Goal: Task Accomplishment & Management: Use online tool/utility

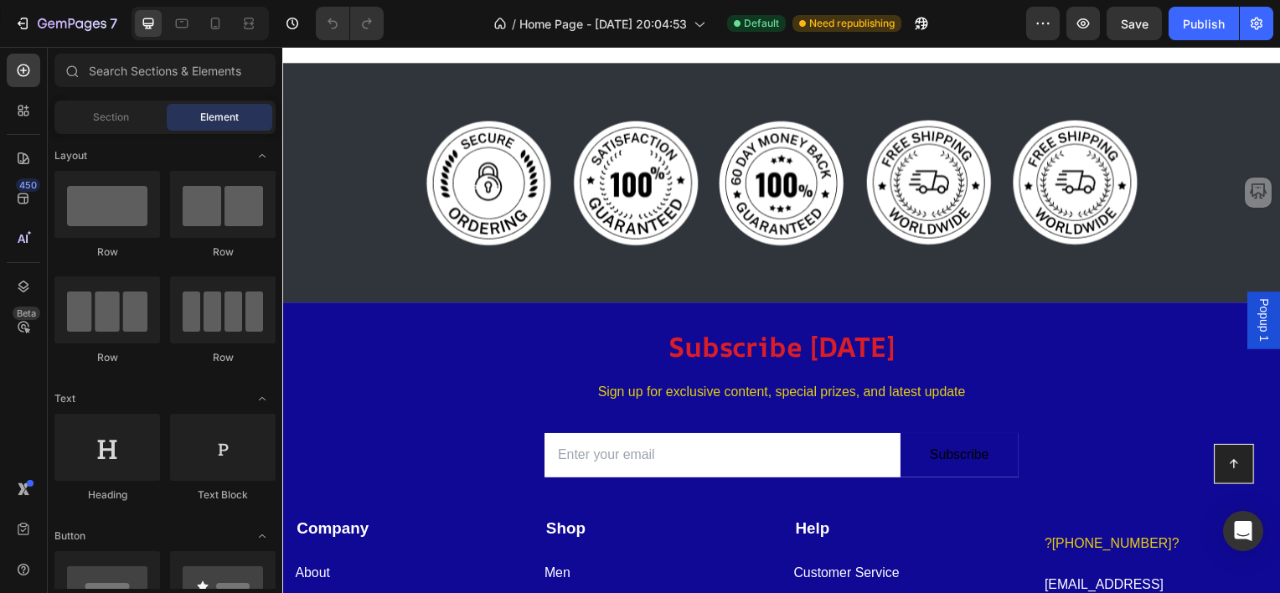
scroll to position [4942, 0]
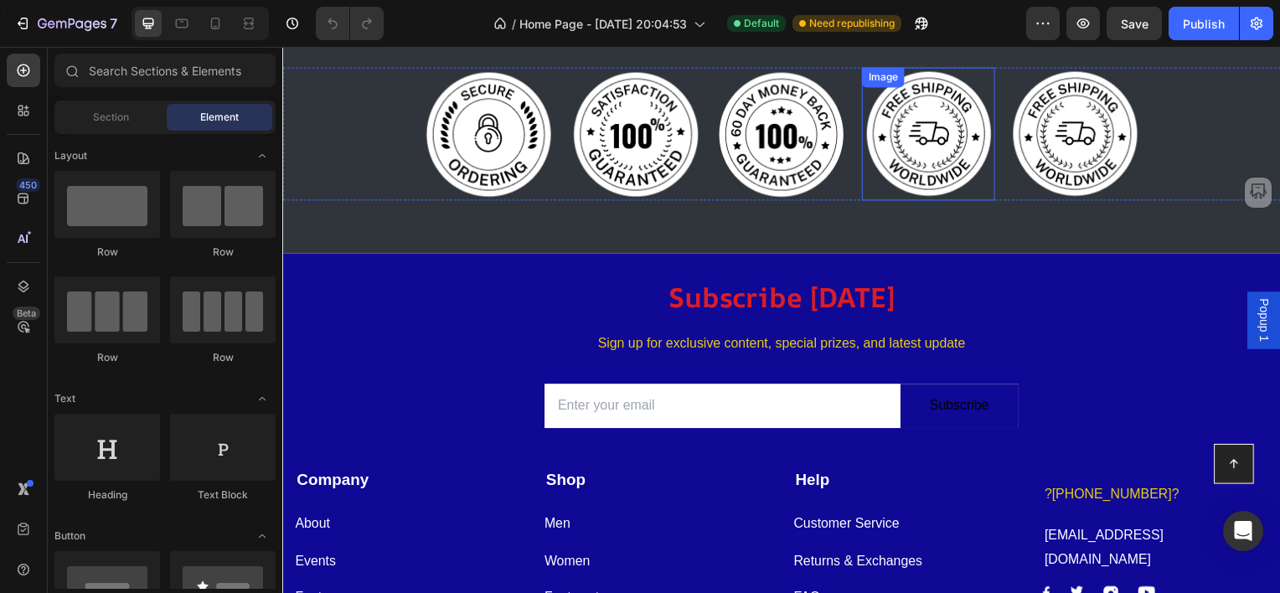
click at [918, 151] on img at bounding box center [932, 134] width 134 height 134
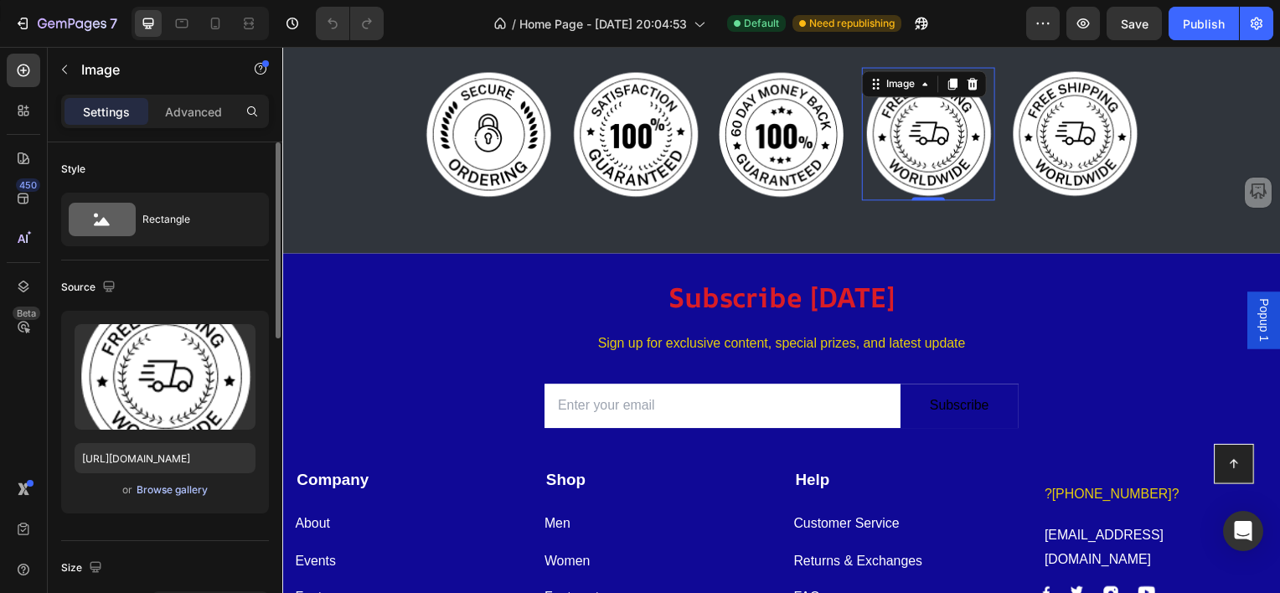
click at [152, 490] on div "Browse gallery" at bounding box center [172, 489] width 71 height 15
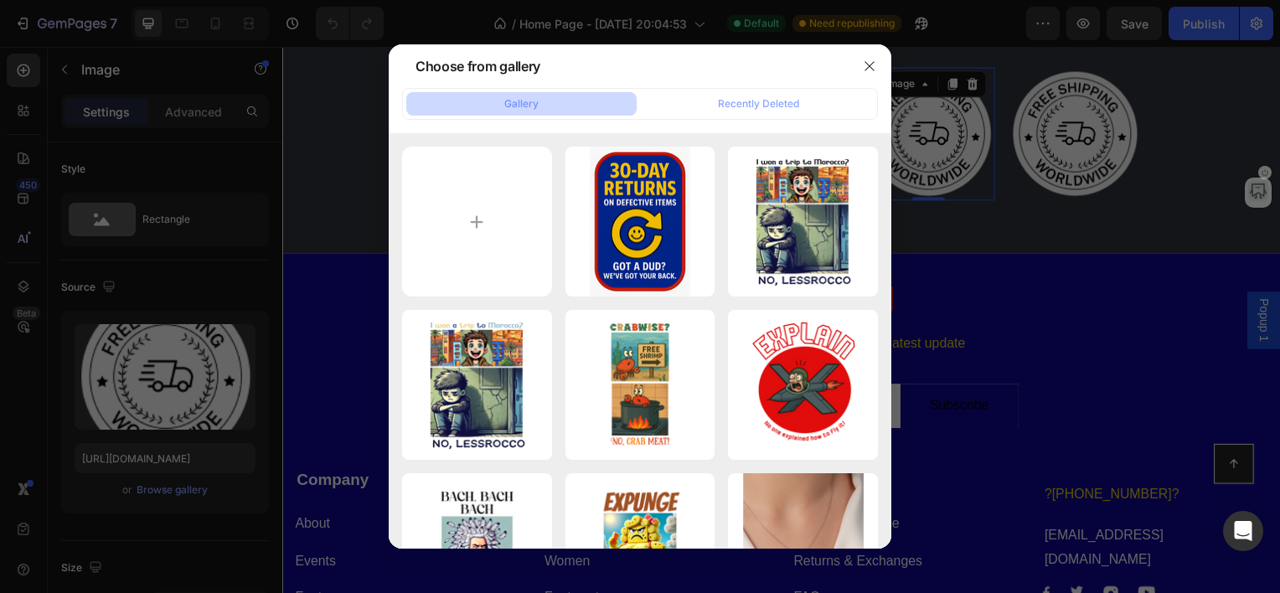
type input "C:\fakepath\ChatGPT Image [DATE], 10_35_30 AM.png"
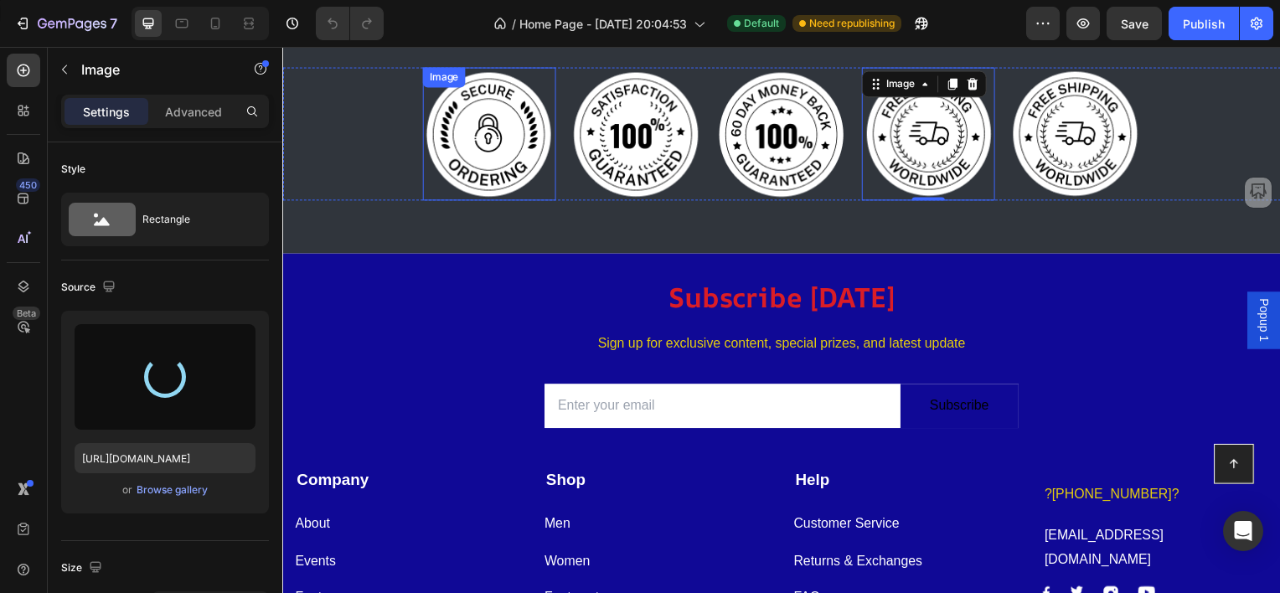
type input "[URL][DOMAIN_NAME]"
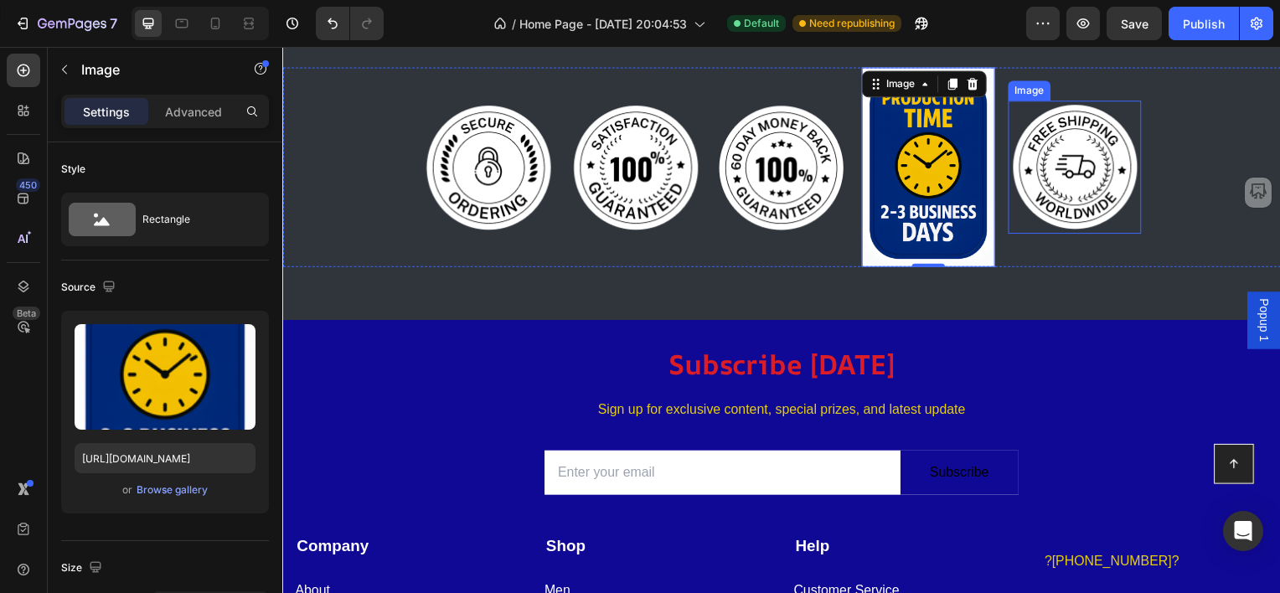
click at [1080, 159] on img at bounding box center [1080, 168] width 134 height 134
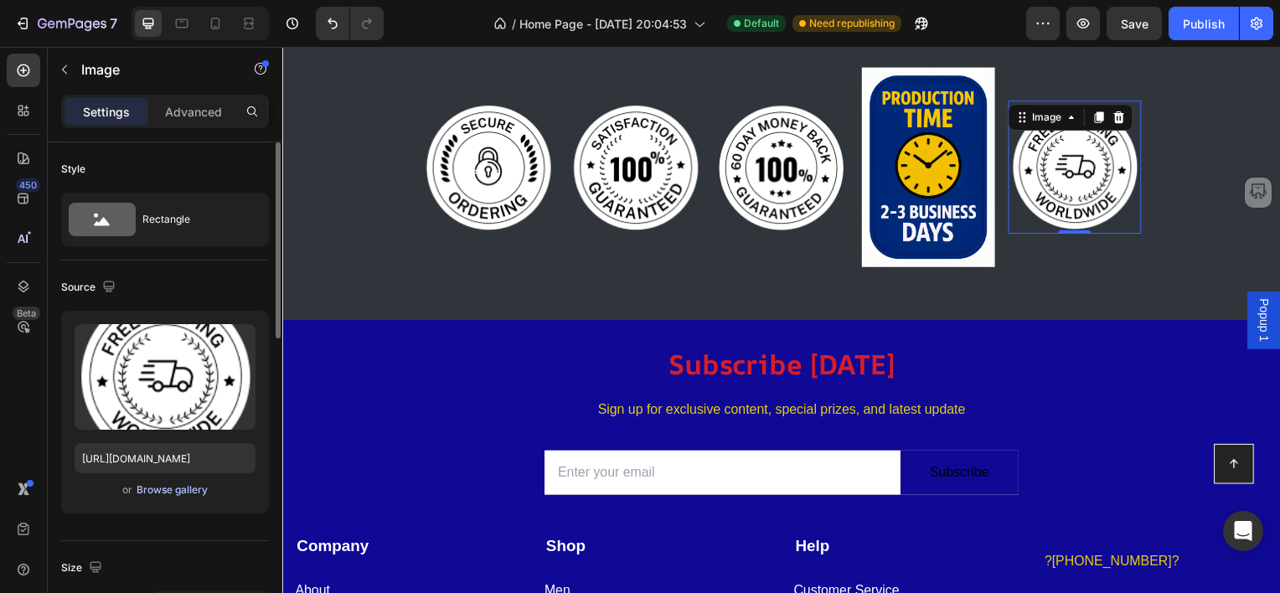
click at [157, 488] on div "Browse gallery" at bounding box center [172, 489] width 71 height 15
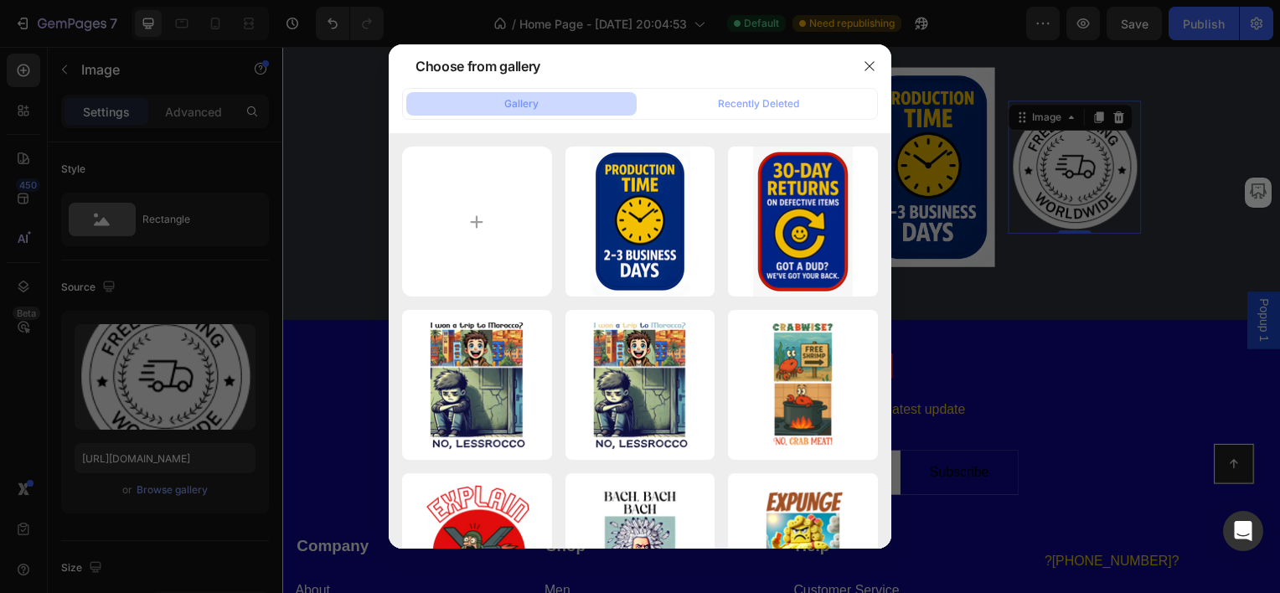
type input "C:\fakepath\fast u.s. shipping.png"
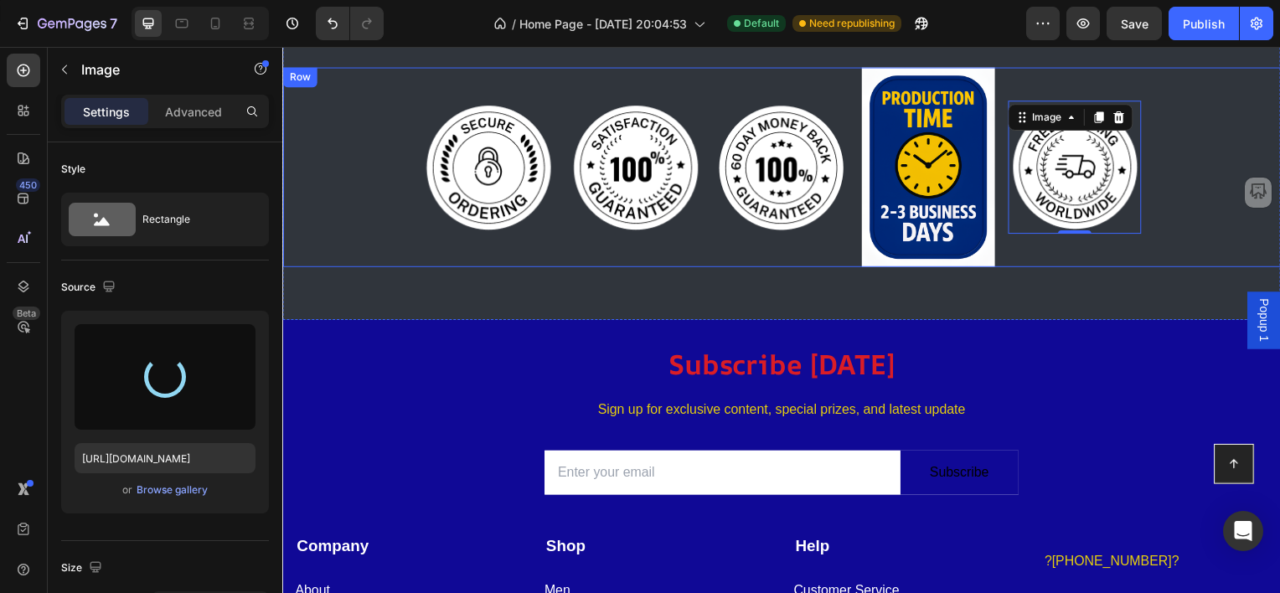
type input "[URL][DOMAIN_NAME]"
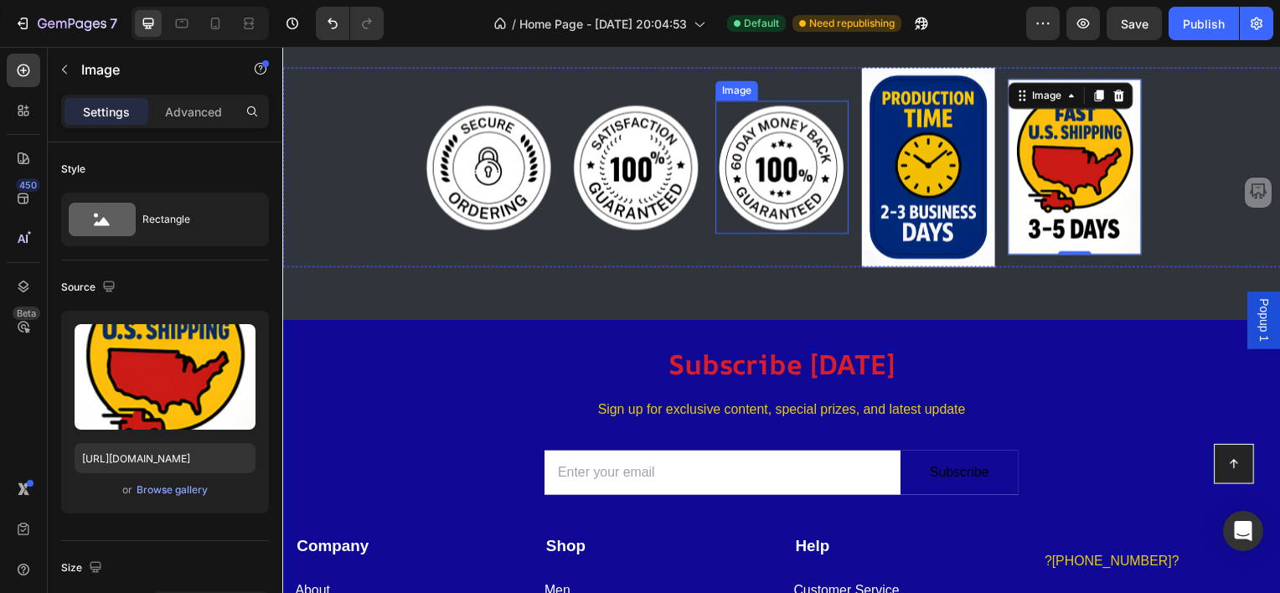
click at [761, 154] on img at bounding box center [785, 168] width 134 height 134
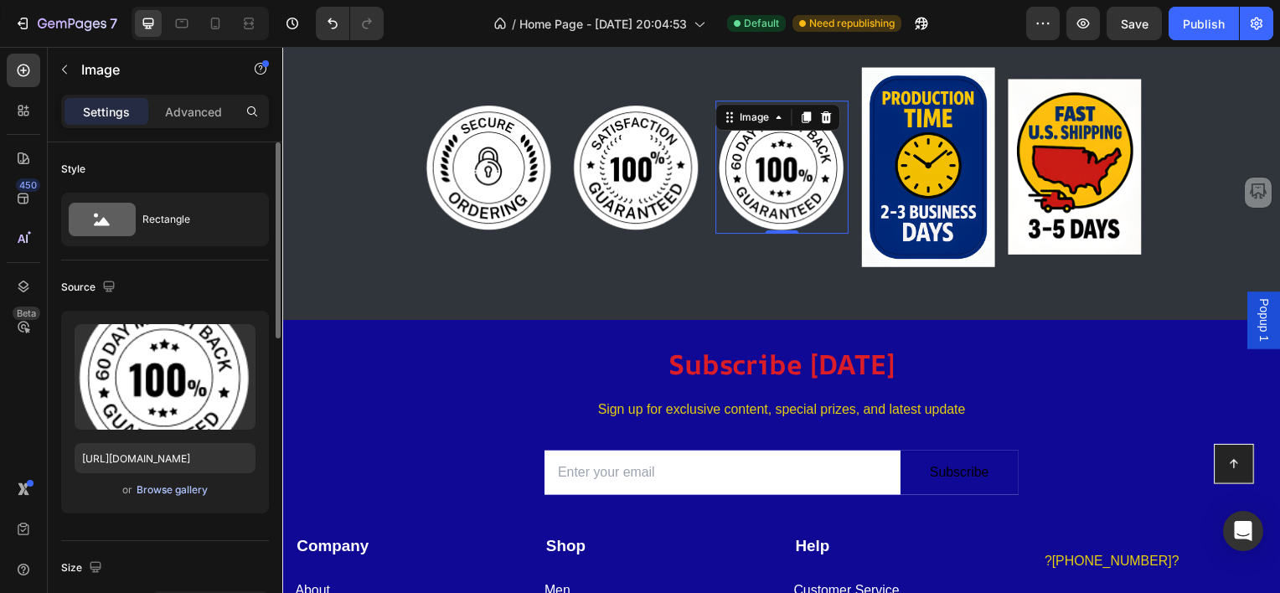
click at [146, 489] on div "Browse gallery" at bounding box center [172, 489] width 71 height 15
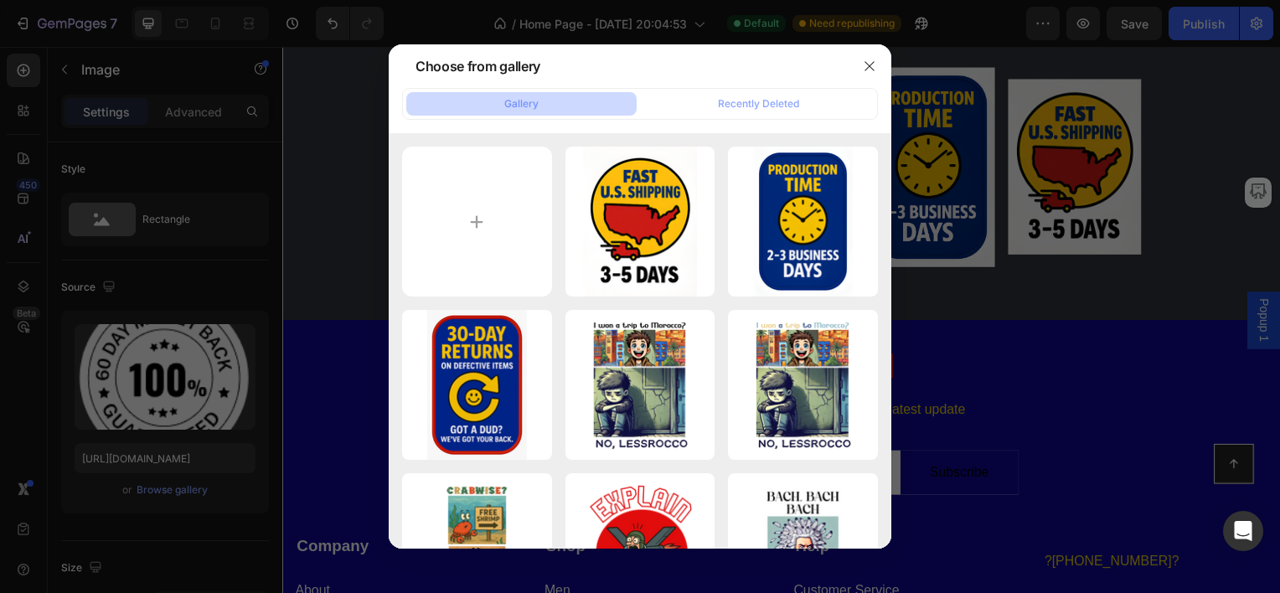
type input "C:\fakepath\No Copy Cat Designs.png"
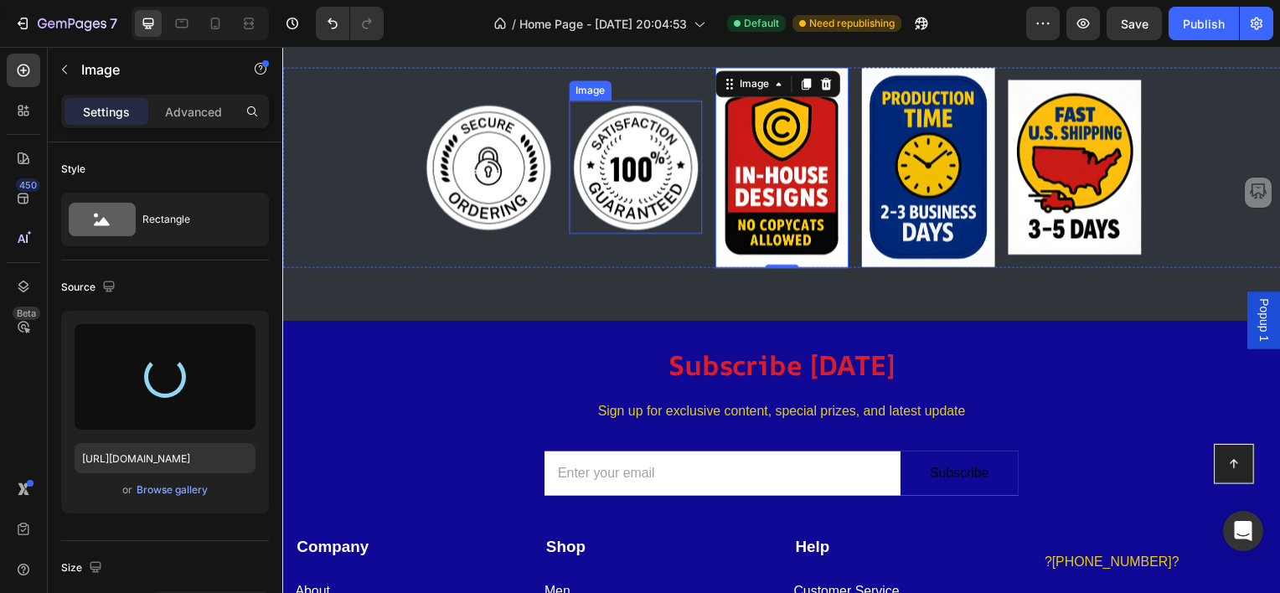
type input "[URL][DOMAIN_NAME]"
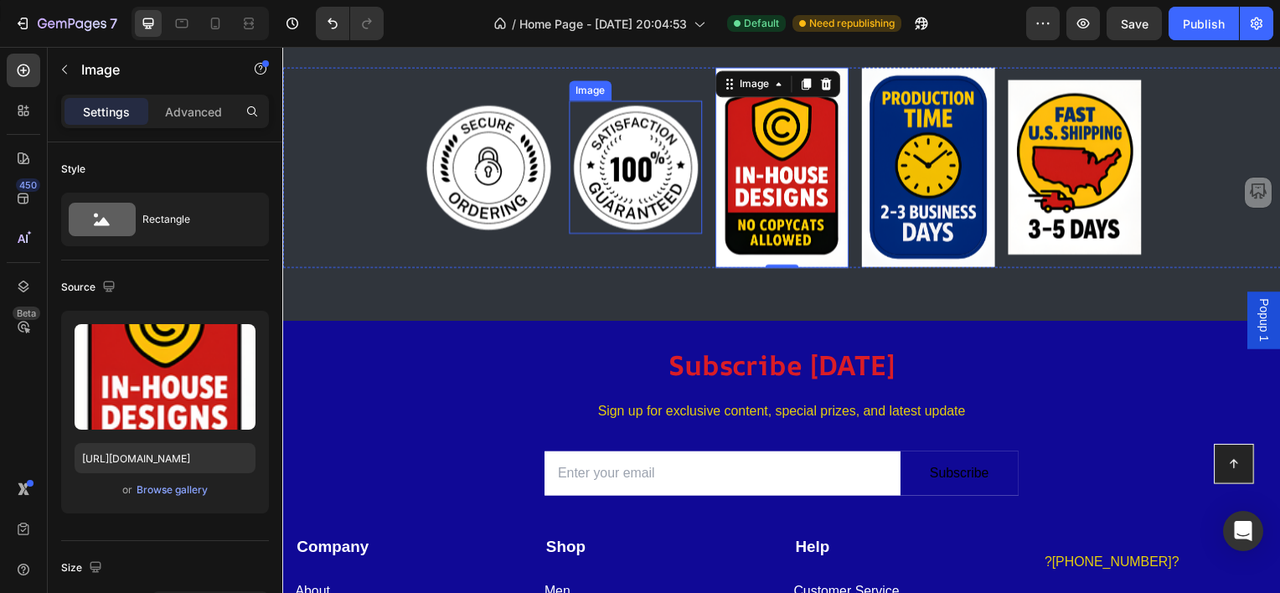
click at [621, 183] on img at bounding box center [637, 168] width 134 height 134
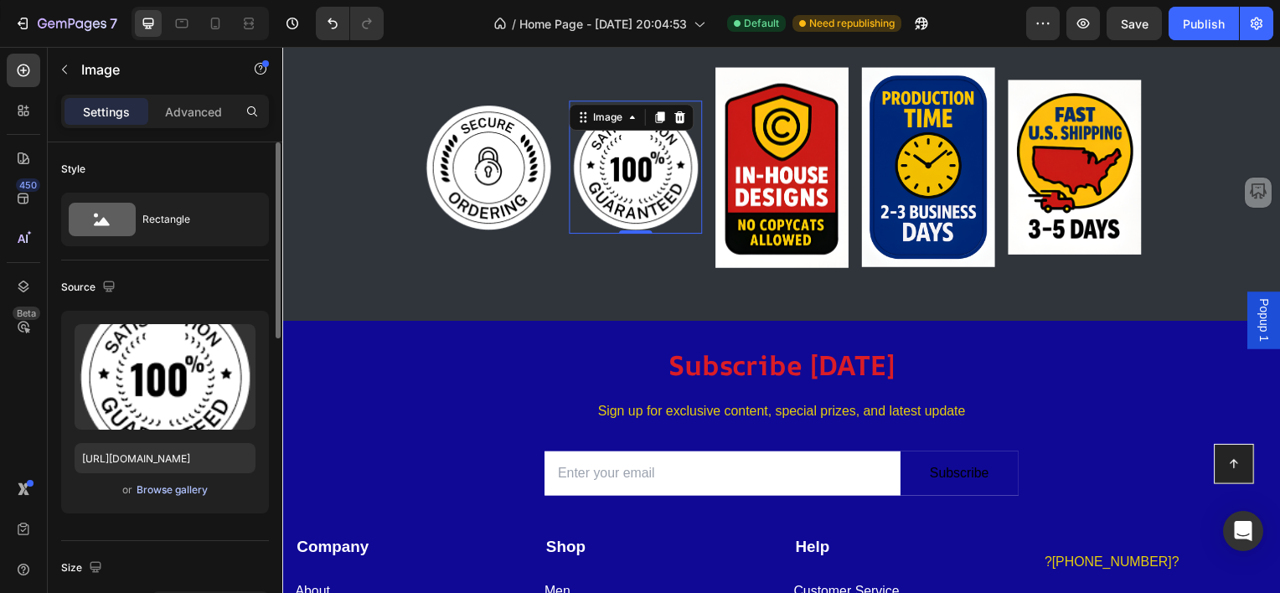
click at [160, 489] on div "Browse gallery" at bounding box center [172, 489] width 71 height 15
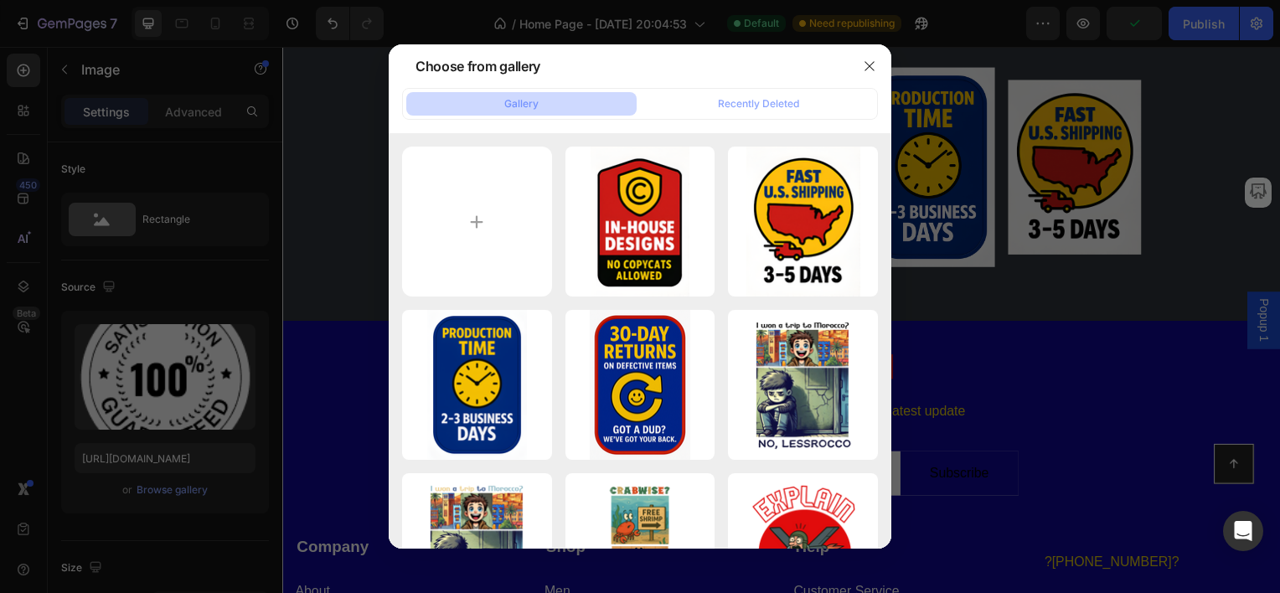
type input "C:\fakepath\Premium quality.png"
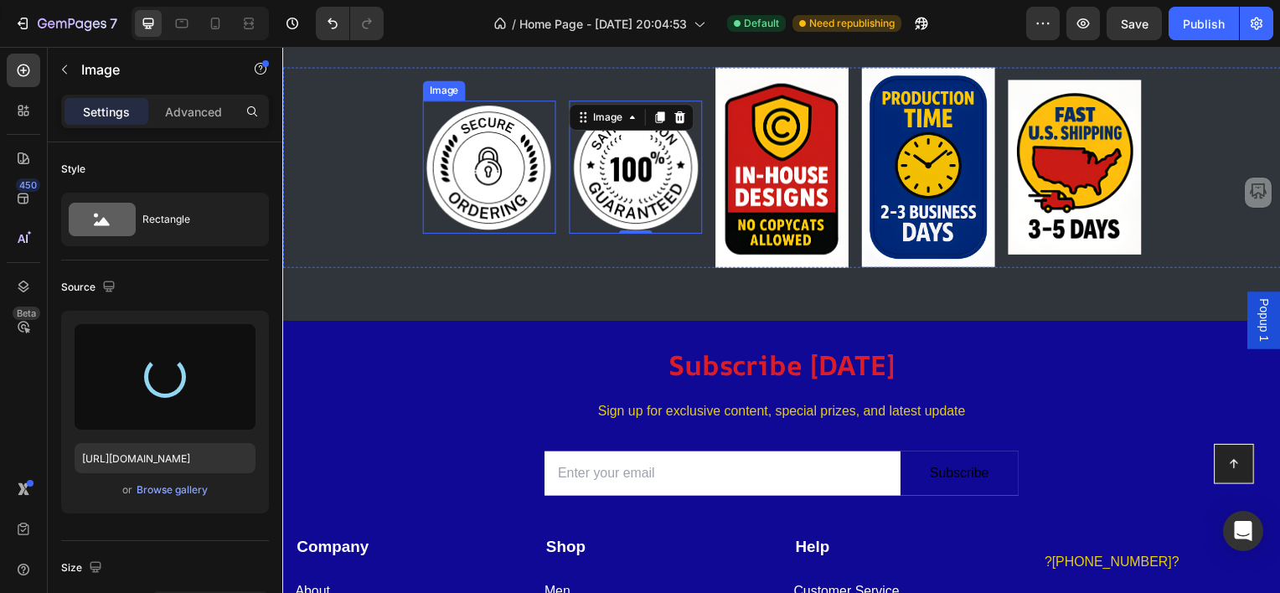
type input "[URL][DOMAIN_NAME]"
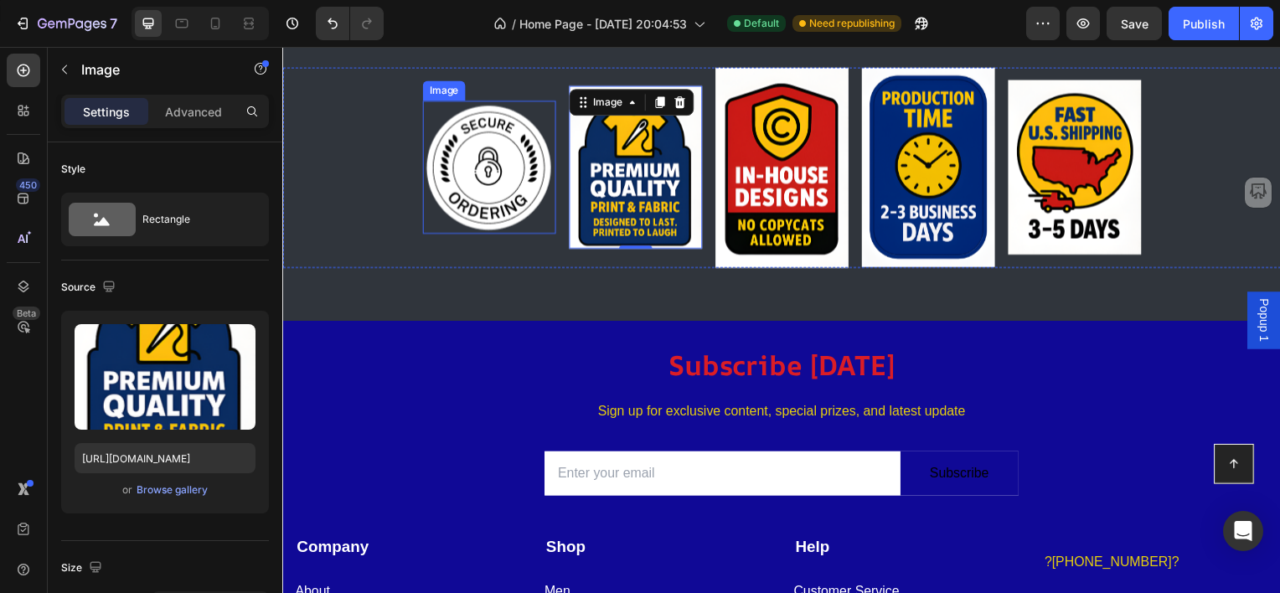
click at [483, 178] on img at bounding box center [490, 168] width 134 height 134
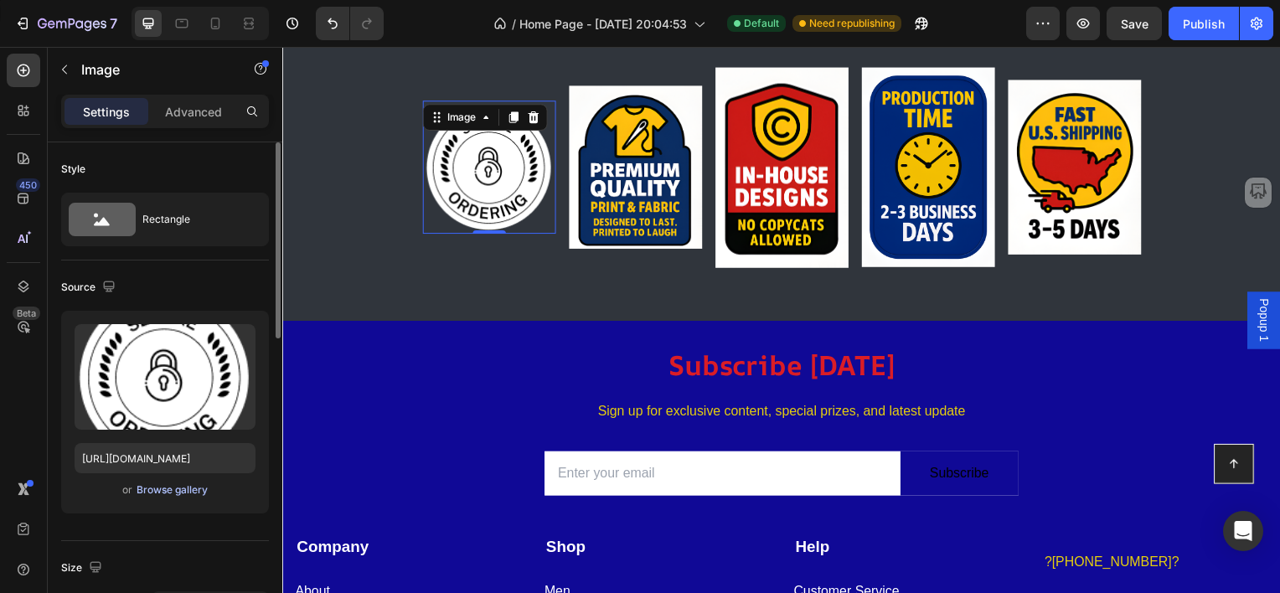
click at [147, 484] on div "Browse gallery" at bounding box center [172, 489] width 71 height 15
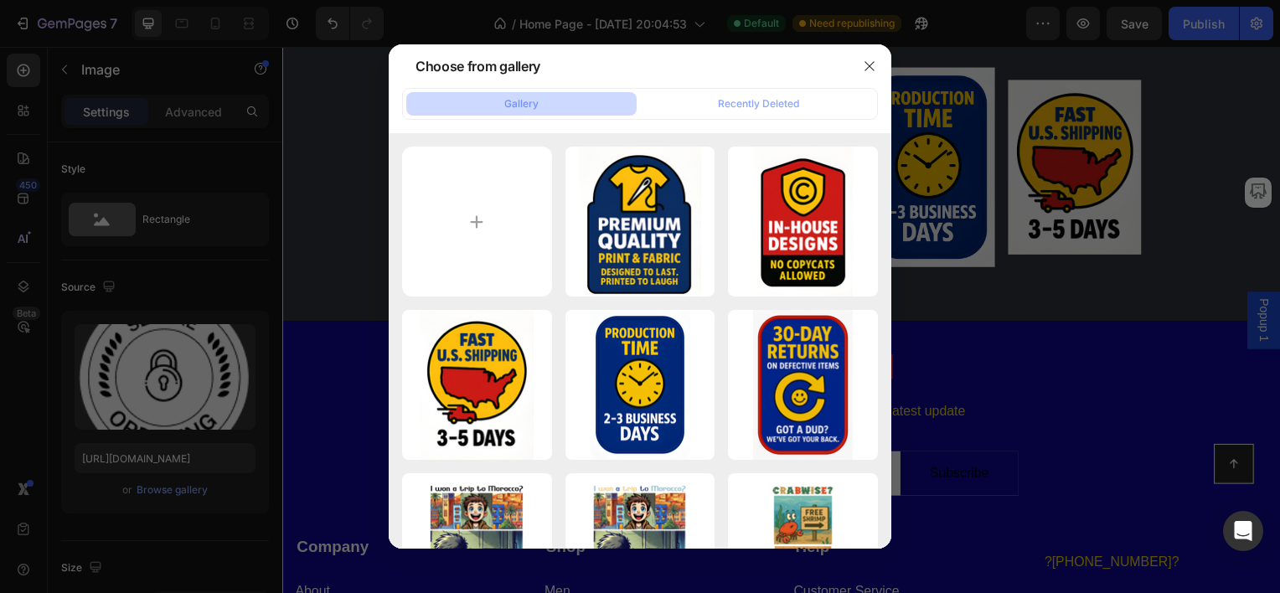
type input "C:\fakepath\100 percent secure.png"
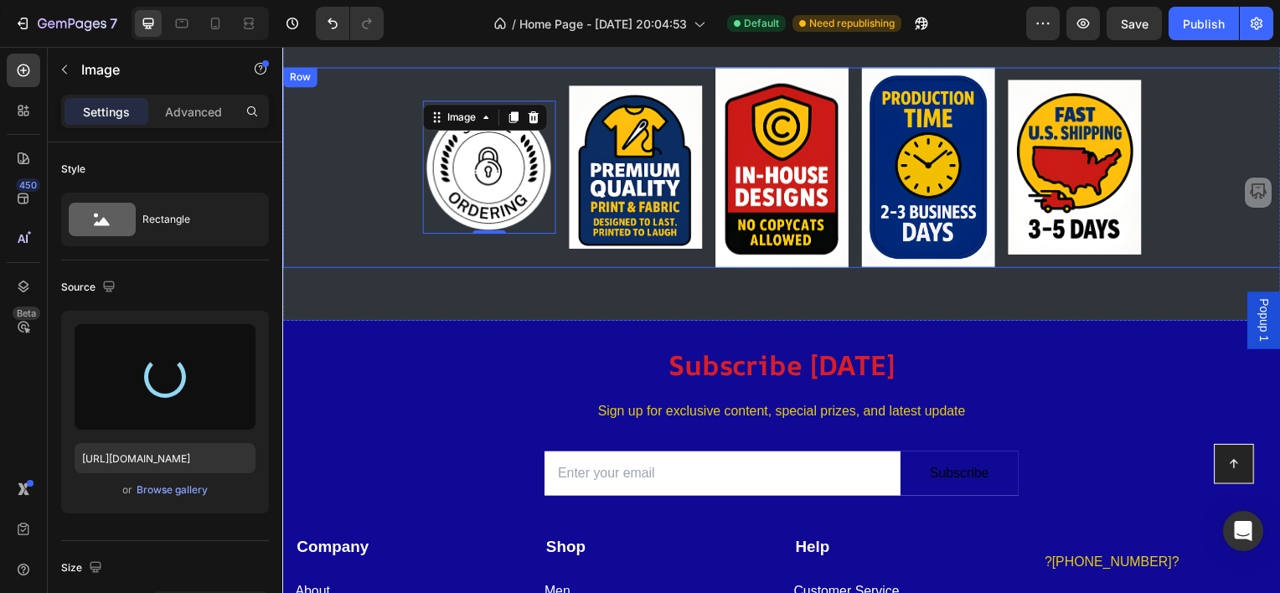
type input "[URL][DOMAIN_NAME]"
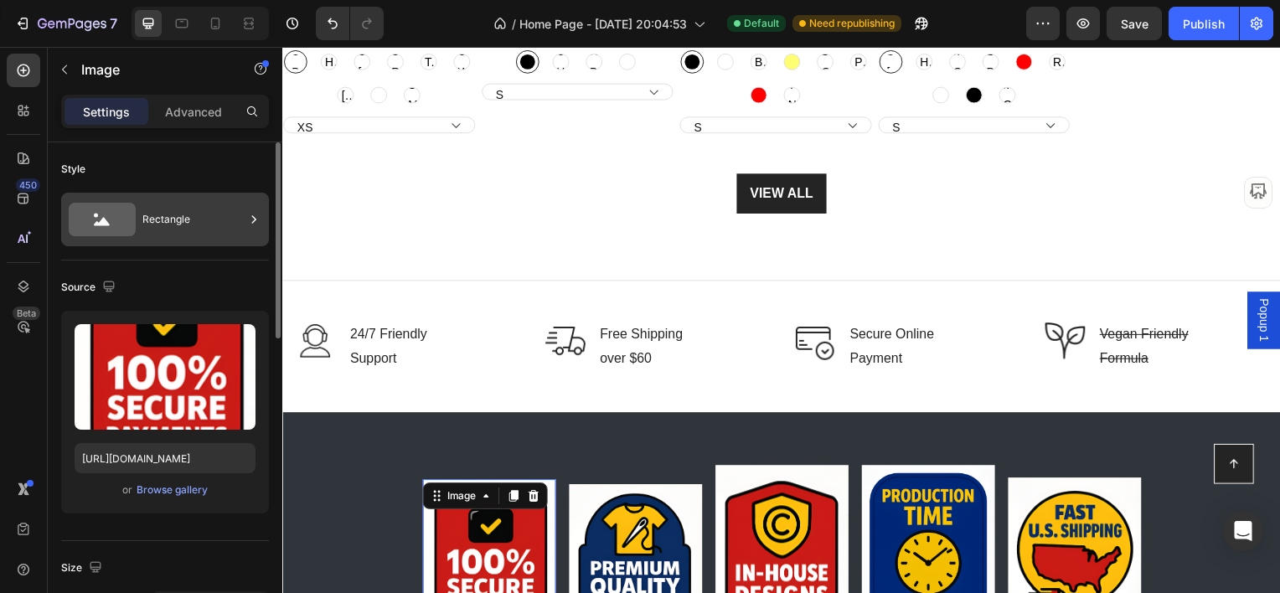
scroll to position [4842, 0]
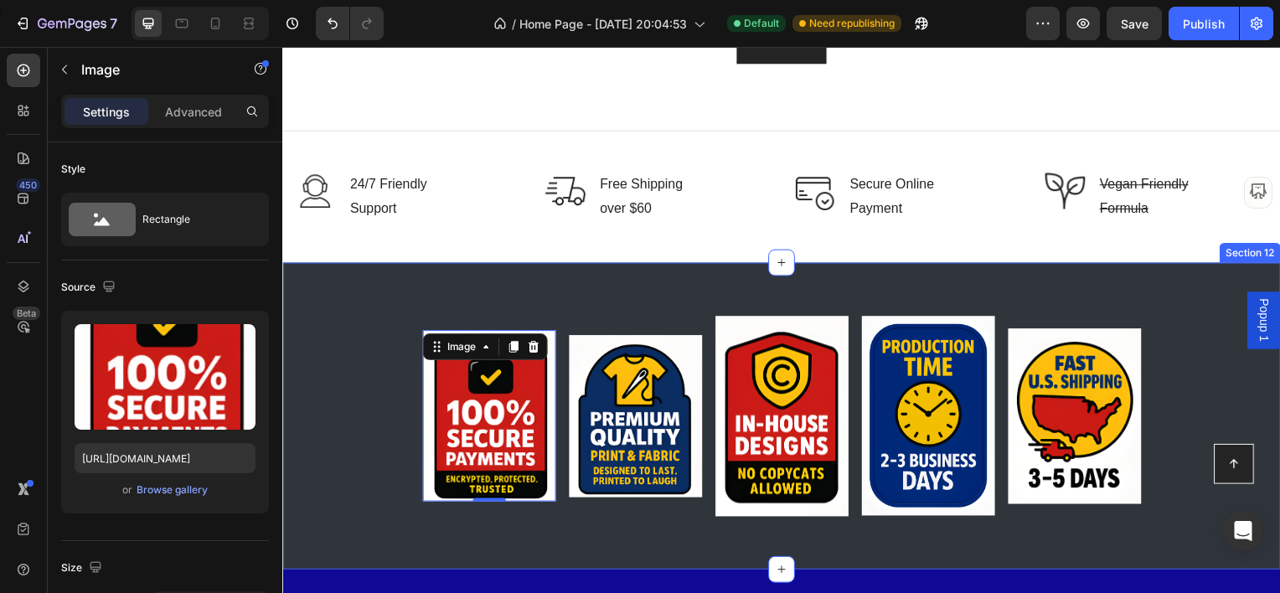
click at [376, 304] on div "Image 40.625 Image Image Image Image Row Section 12" at bounding box center [784, 418] width 1005 height 309
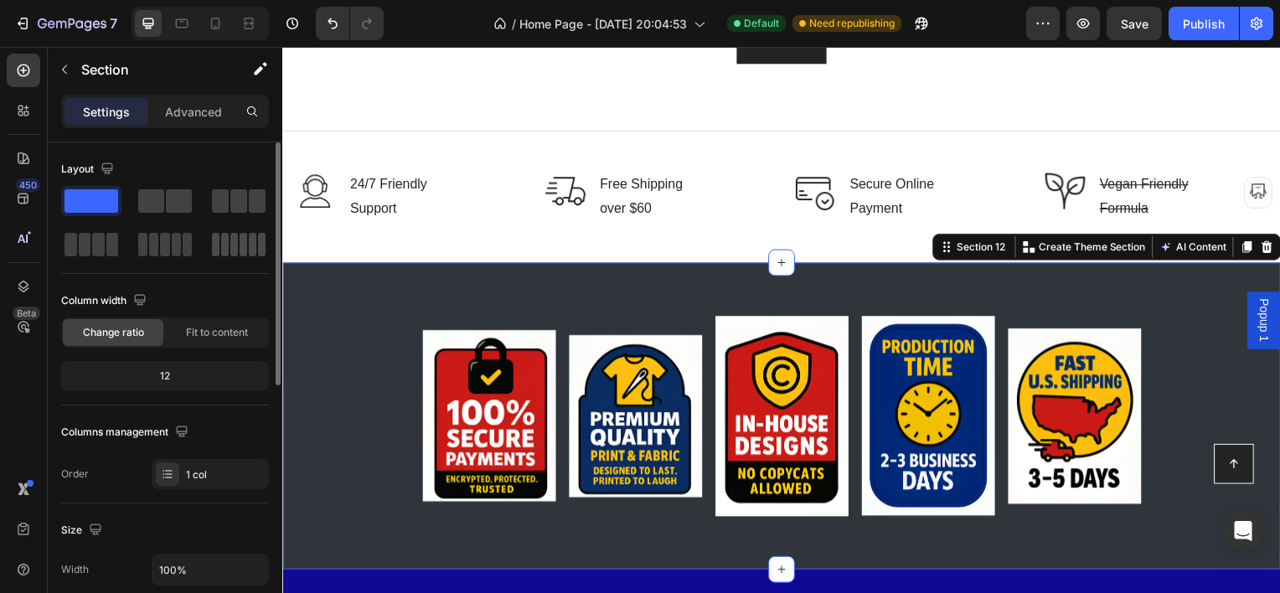
drag, startPoint x: 231, startPoint y: 245, endPoint x: 30, endPoint y: 252, distance: 201.2
click at [231, 245] on span at bounding box center [234, 244] width 8 height 23
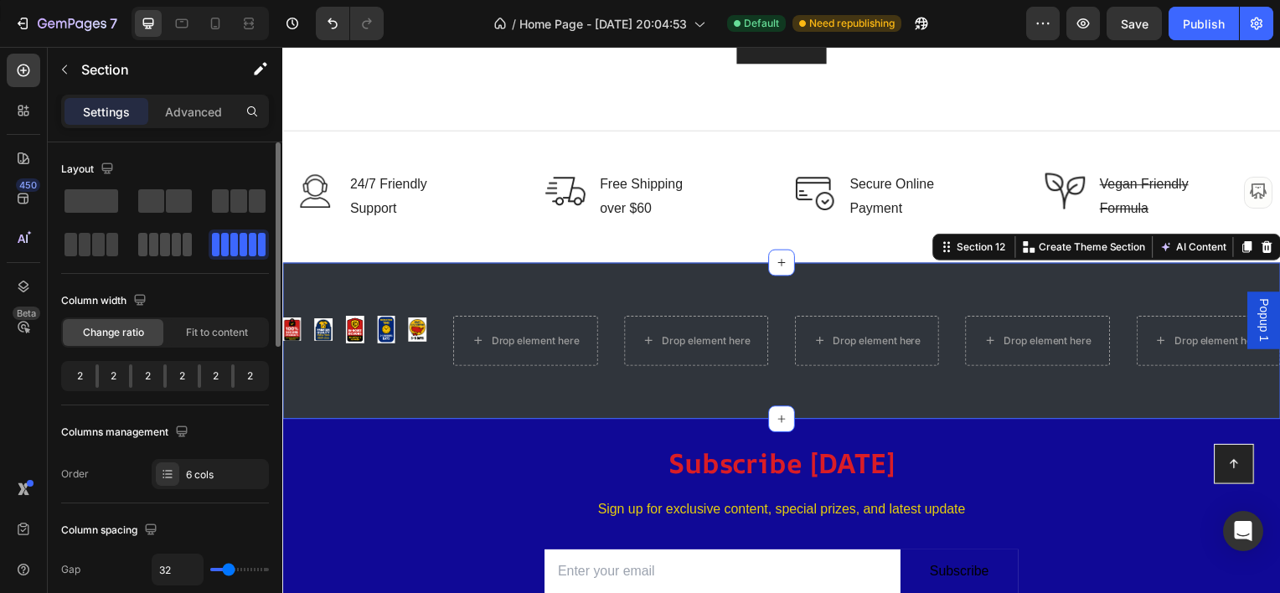
click at [166, 246] on span at bounding box center [164, 244] width 9 height 23
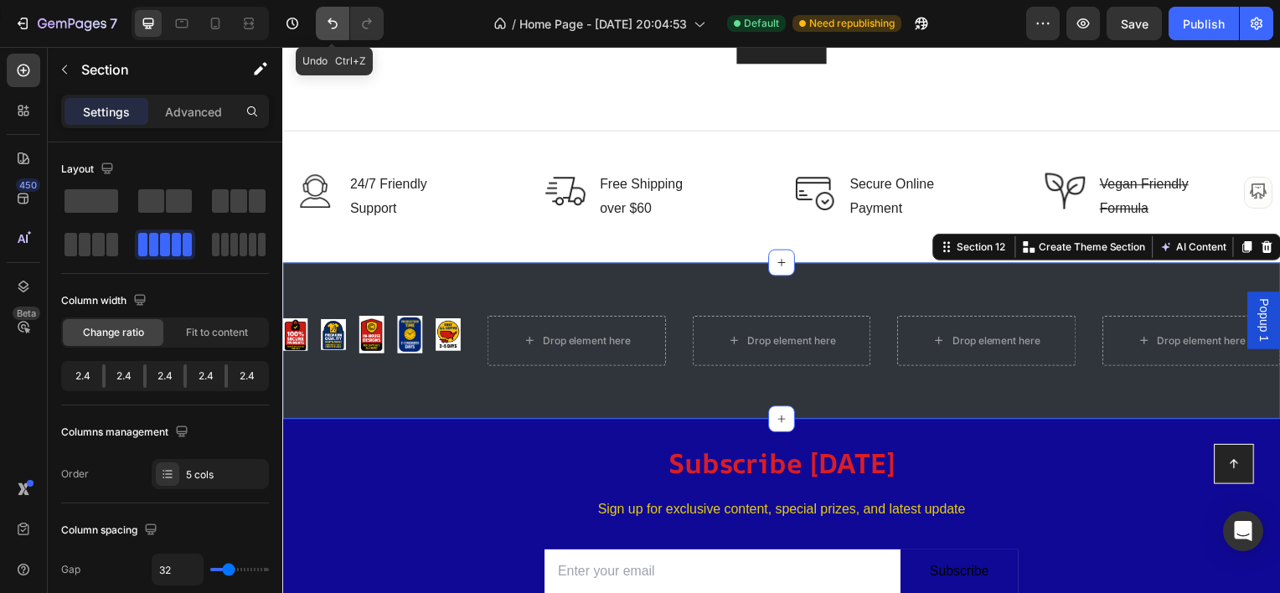
click at [324, 15] on icon "Undo/Redo" at bounding box center [332, 23] width 17 height 17
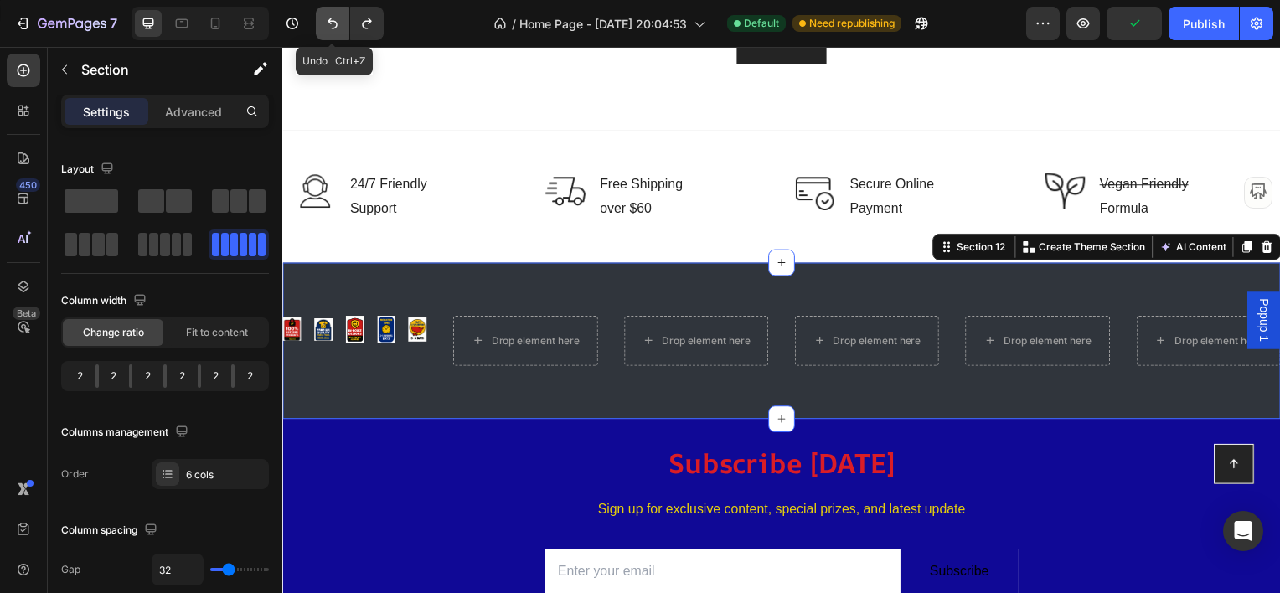
click at [330, 23] on icon "Undo/Redo" at bounding box center [332, 23] width 17 height 17
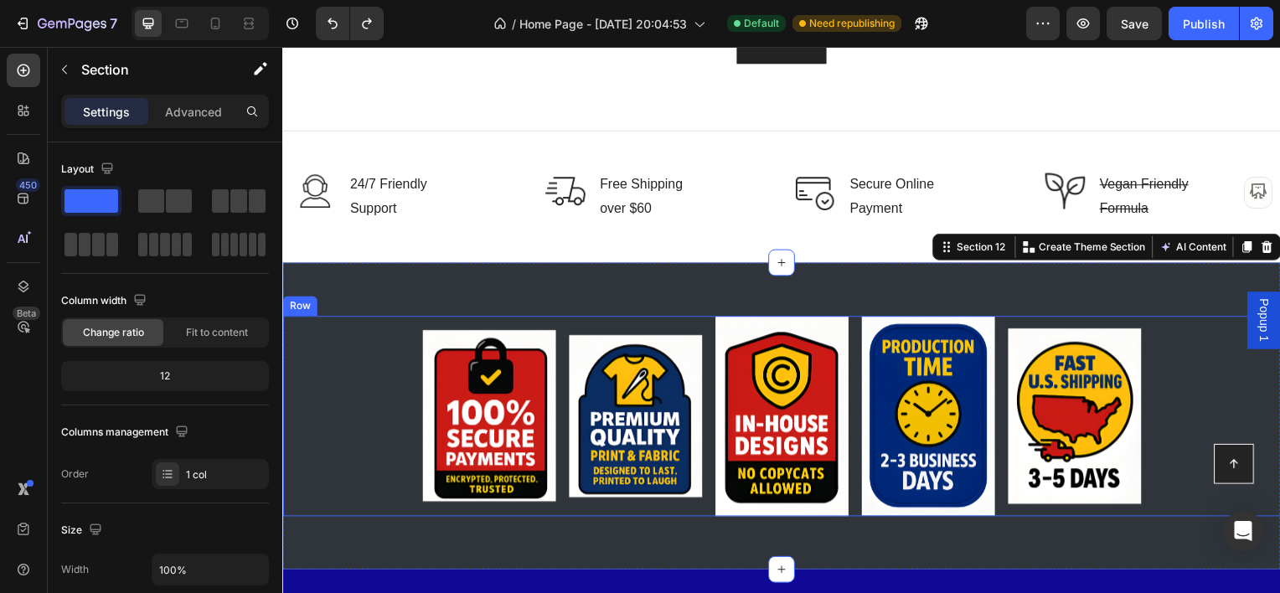
click at [355, 368] on div "Image Image Image Image Image Row" at bounding box center [784, 418] width 1005 height 202
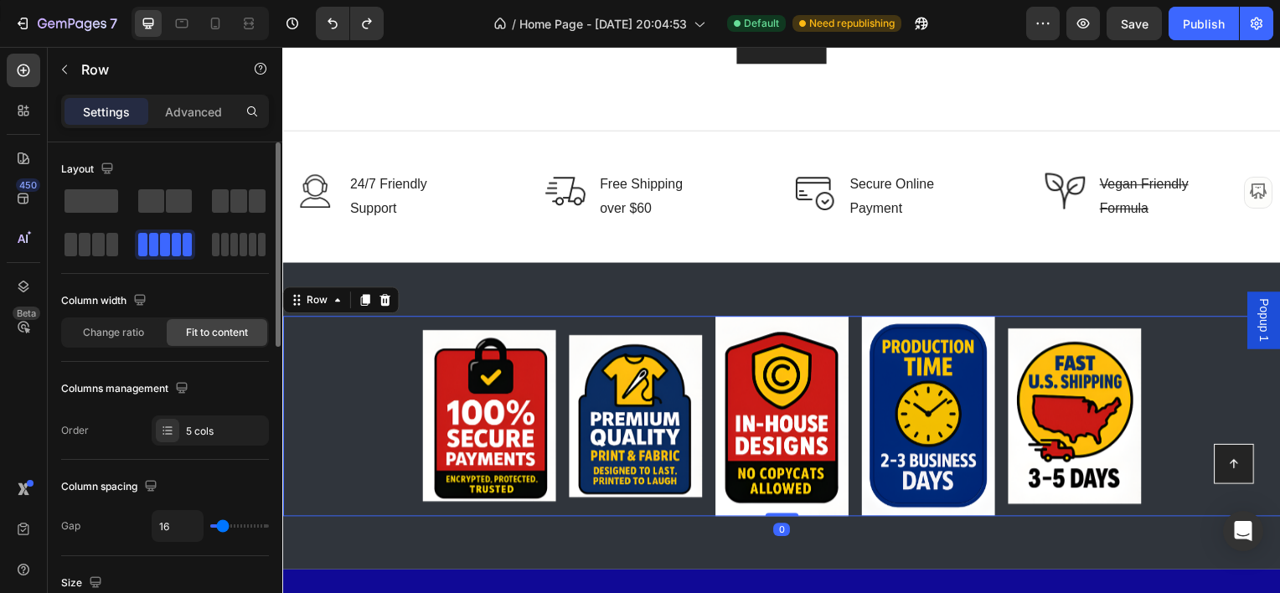
scroll to position [84, 0]
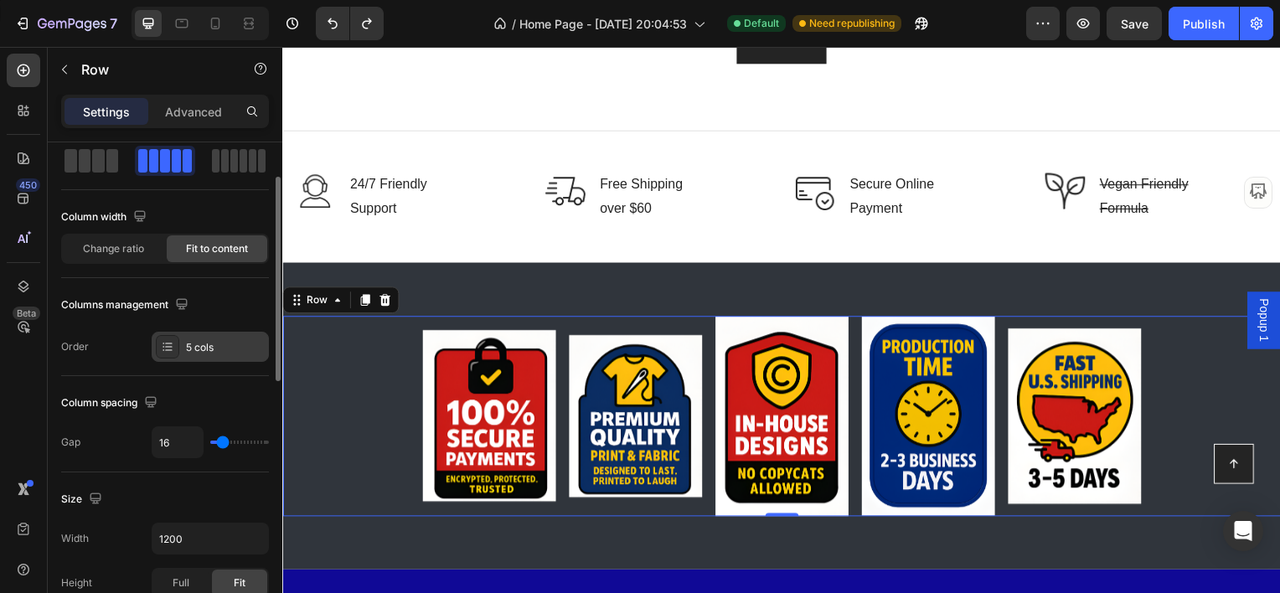
click at [198, 345] on div "5 cols" at bounding box center [225, 347] width 79 height 15
click at [237, 162] on span at bounding box center [234, 160] width 8 height 23
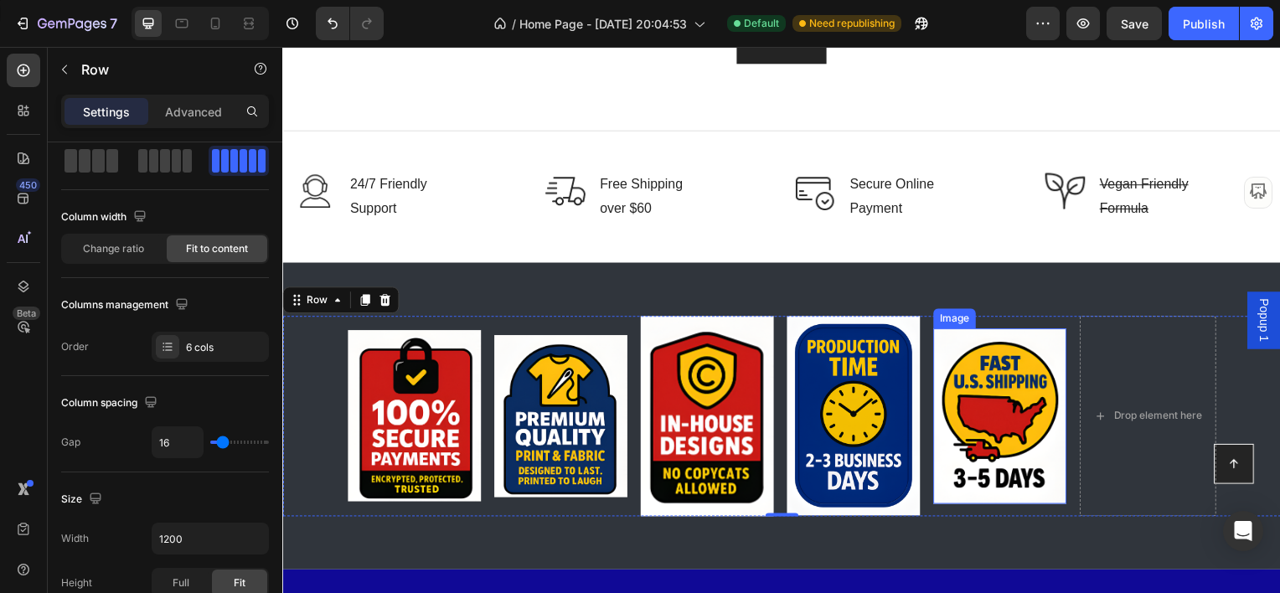
click at [996, 424] on img at bounding box center [1004, 418] width 134 height 176
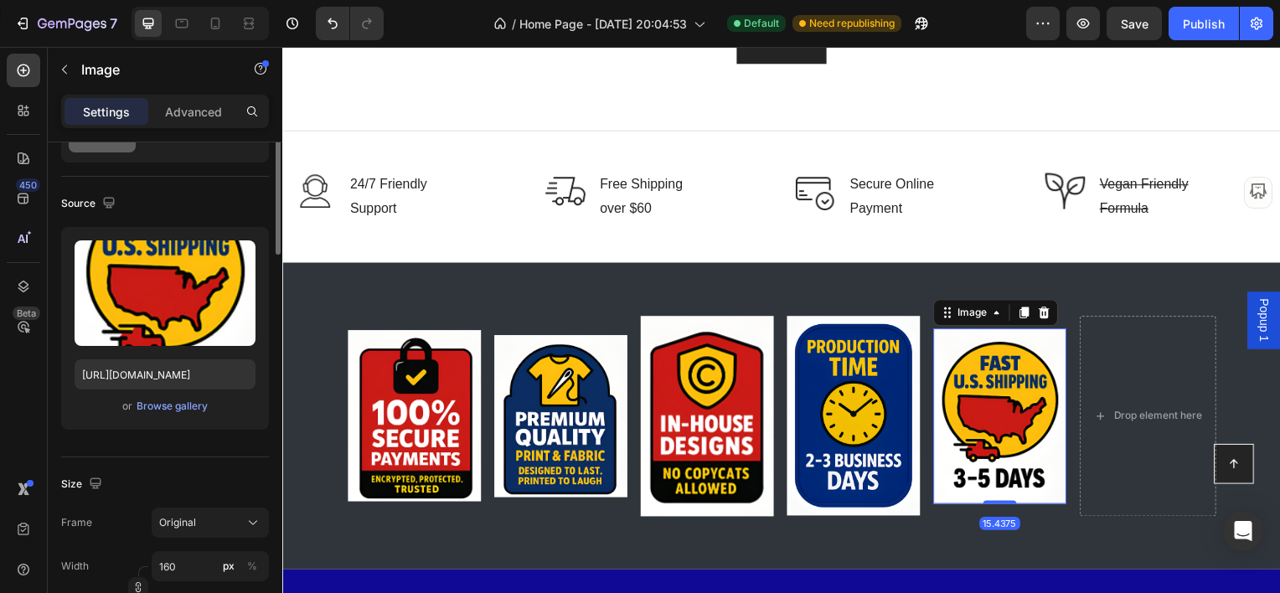
scroll to position [0, 0]
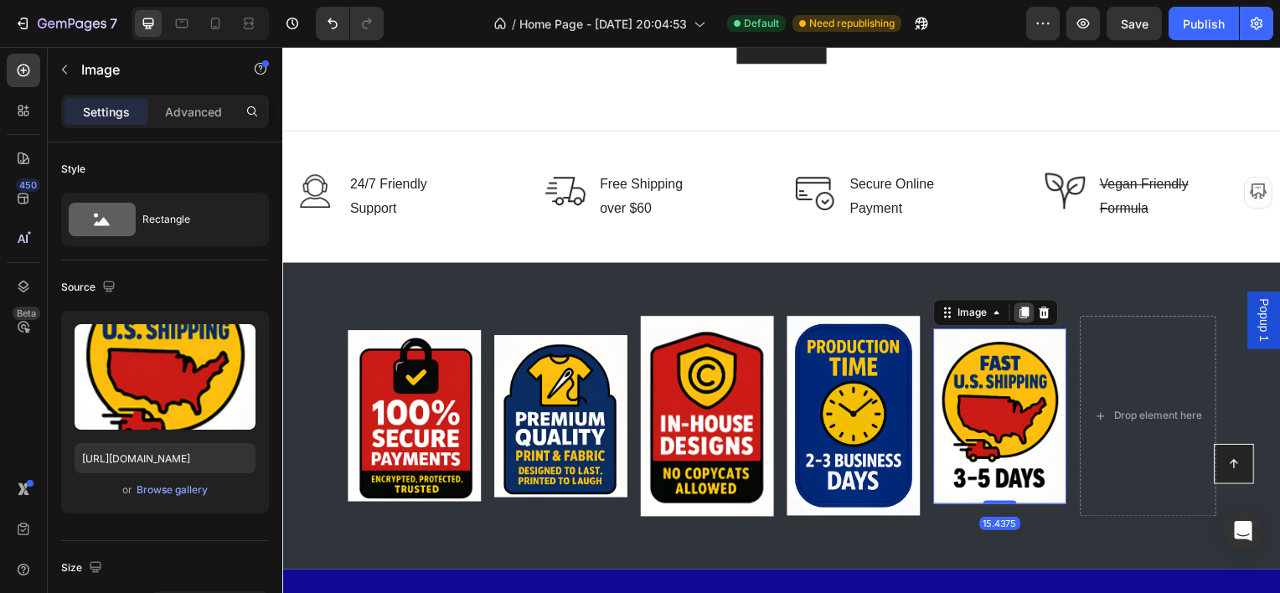
click at [1024, 314] on icon at bounding box center [1028, 314] width 9 height 12
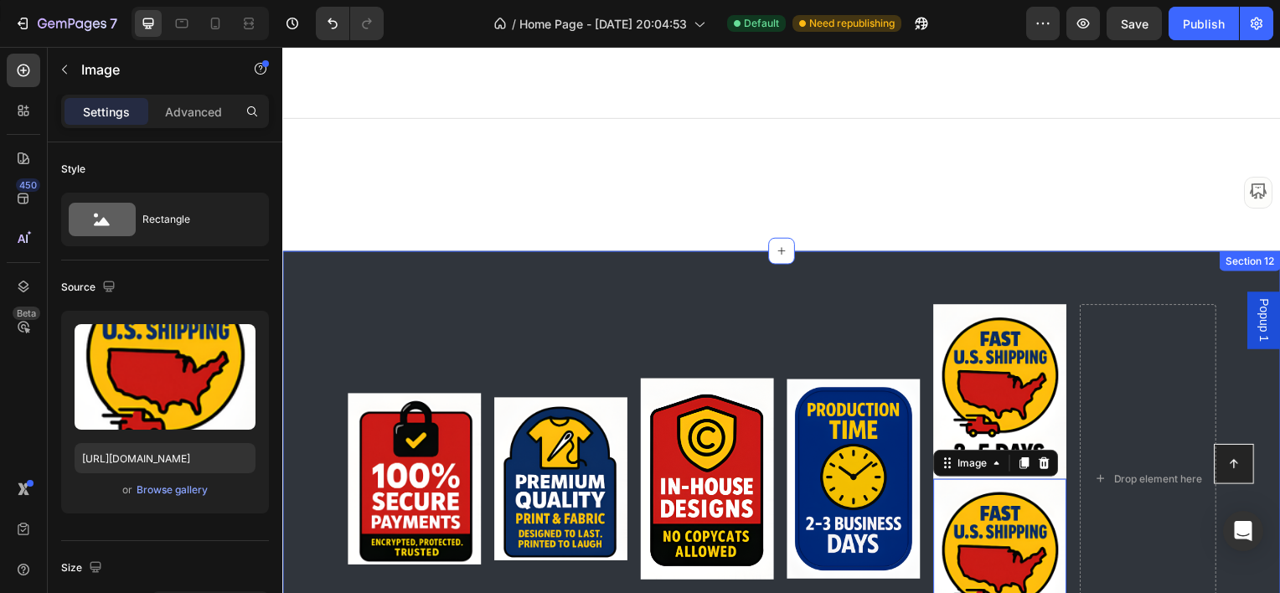
scroll to position [5229, 0]
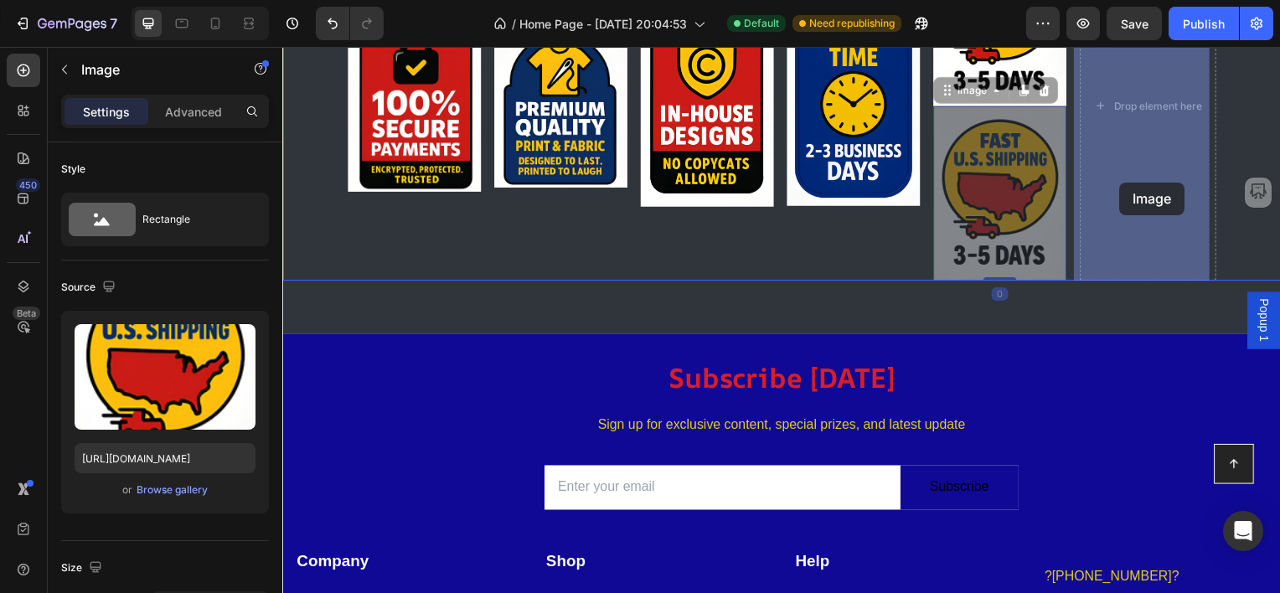
drag, startPoint x: 992, startPoint y: 223, endPoint x: 1127, endPoint y: 183, distance: 140.7
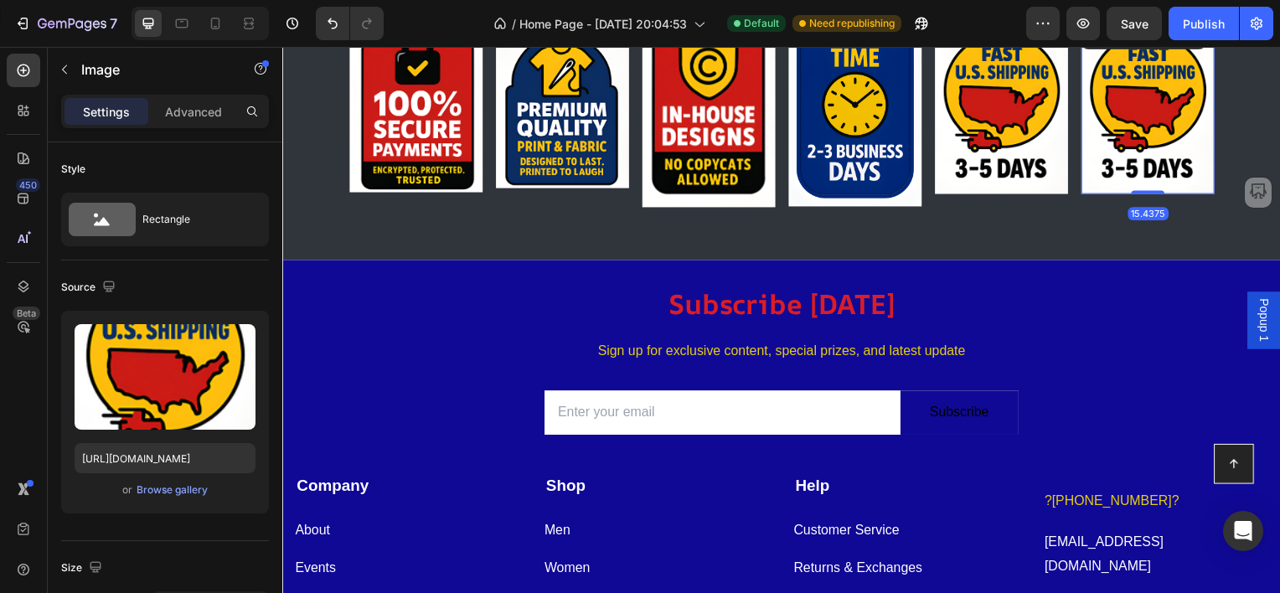
scroll to position [5070, 0]
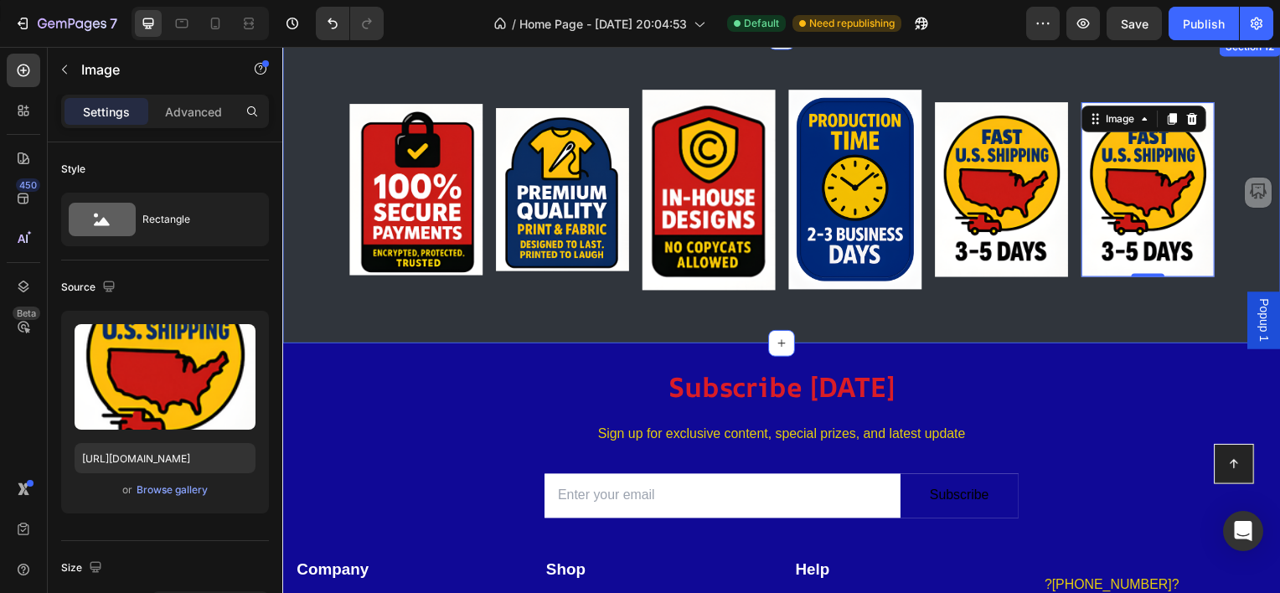
click at [399, 304] on div "Image Image Image Image Image Image 15.4375 Row Section 12" at bounding box center [784, 190] width 1005 height 309
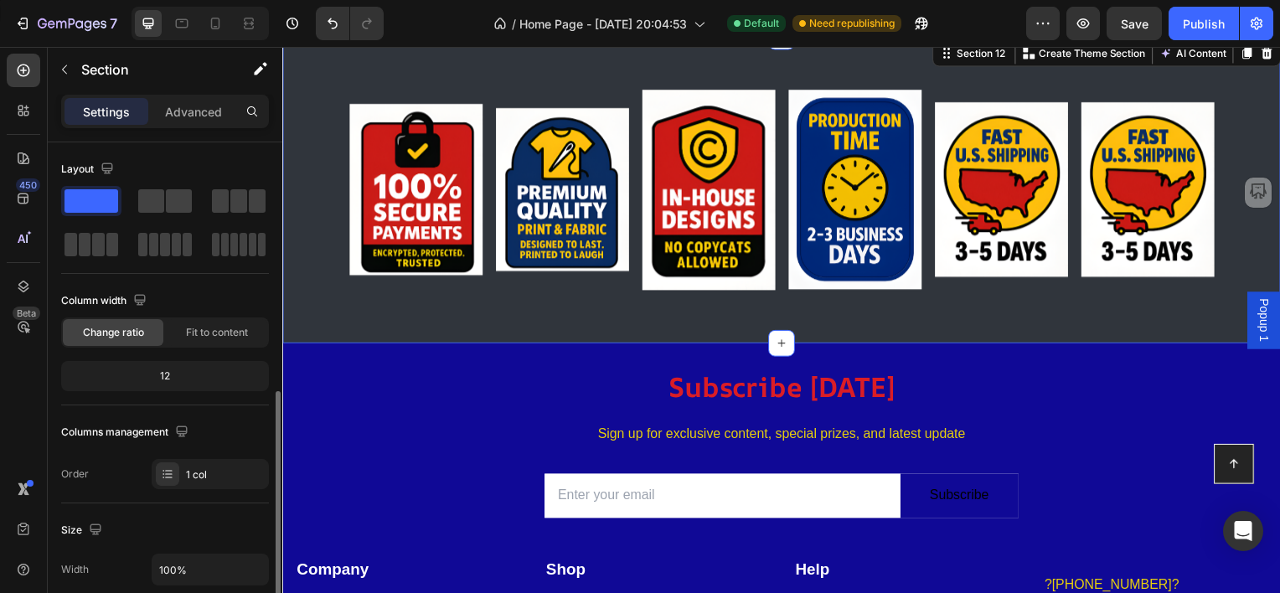
scroll to position [168, 0]
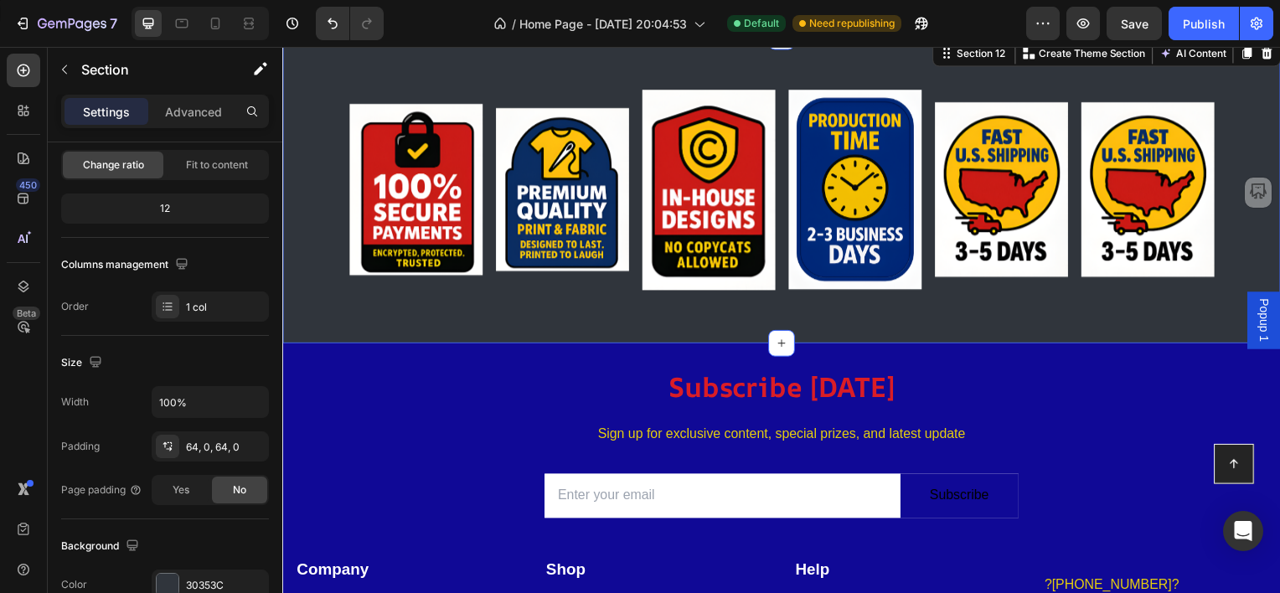
click at [370, 297] on div "Image Image Image Image Image Image Row Section 12 You can create reusable sect…" at bounding box center [784, 190] width 1005 height 309
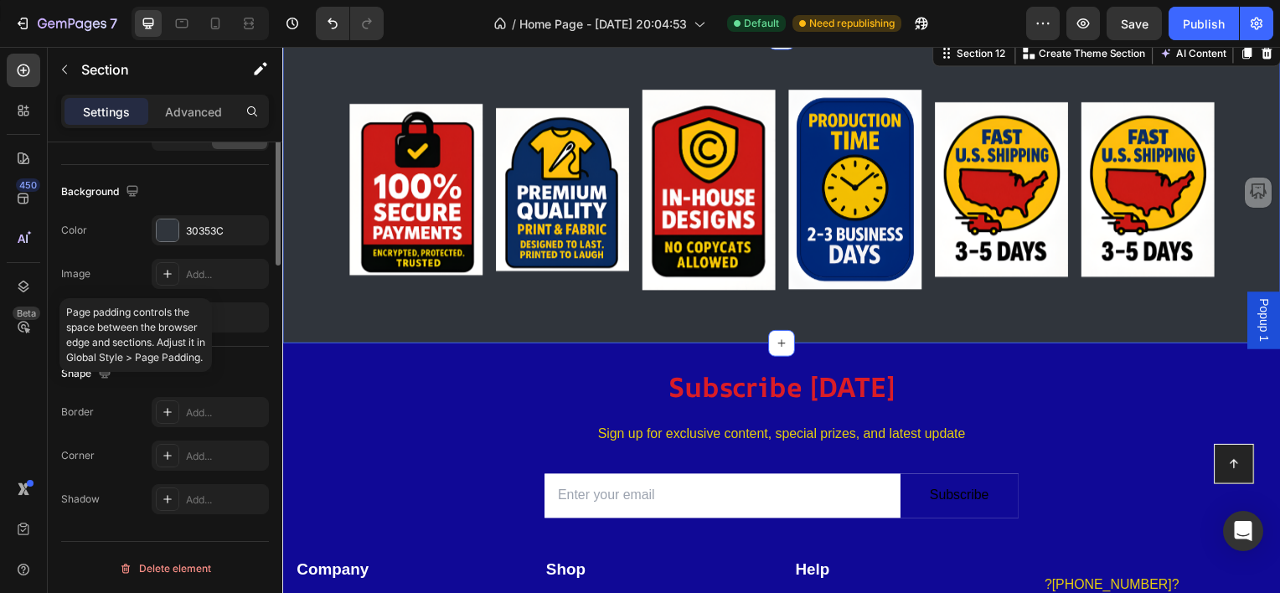
scroll to position [271, 0]
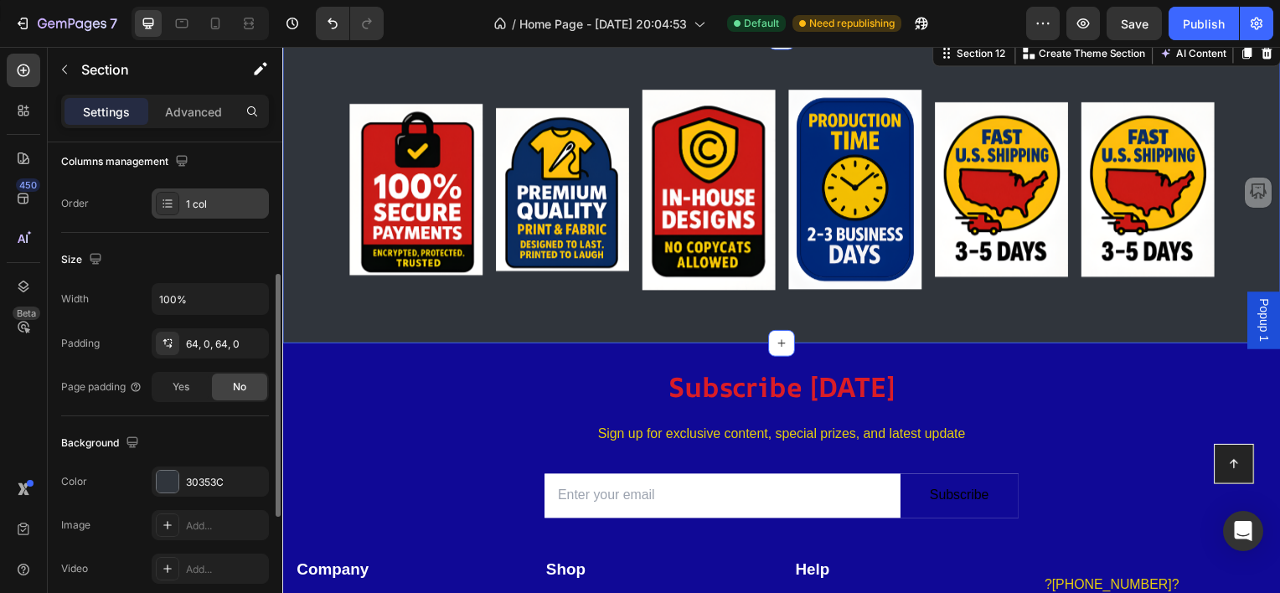
click at [209, 209] on div "1 col" at bounding box center [225, 204] width 79 height 15
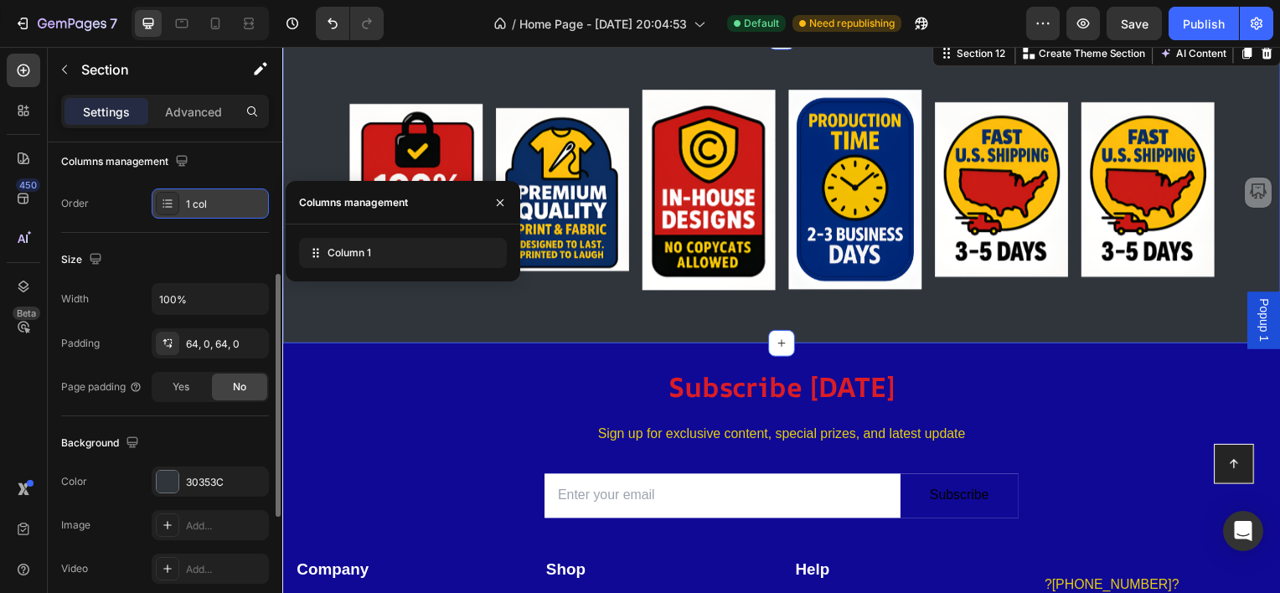
click at [209, 209] on div "1 col" at bounding box center [225, 204] width 79 height 15
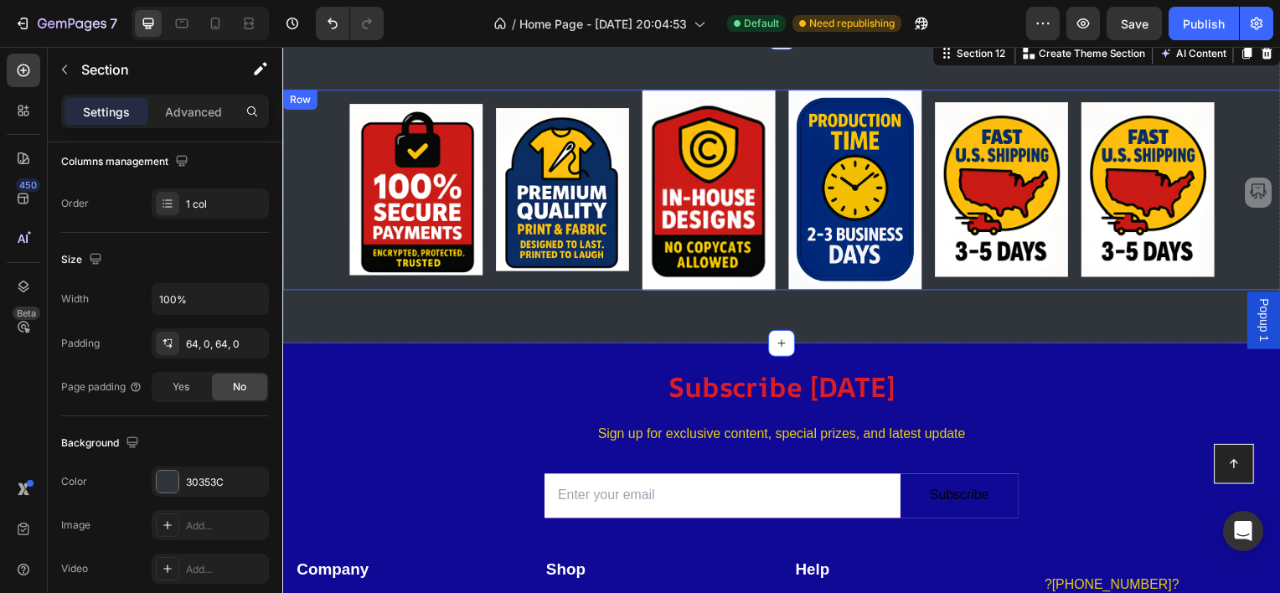
click at [372, 286] on div "Image" at bounding box center [416, 191] width 134 height 202
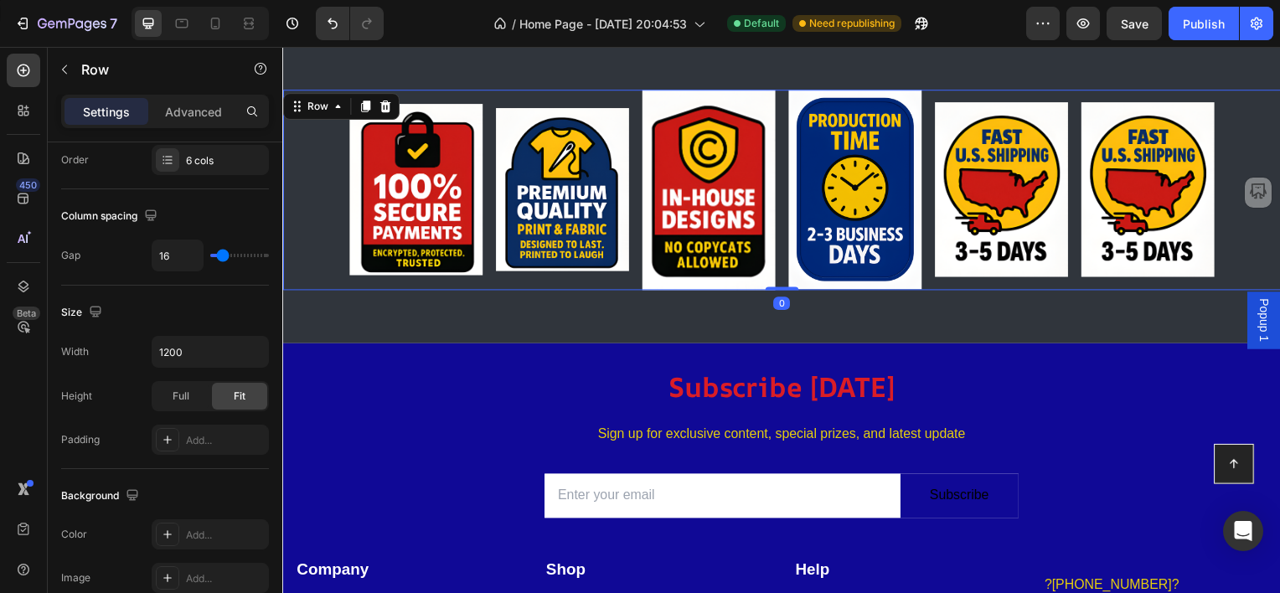
scroll to position [0, 0]
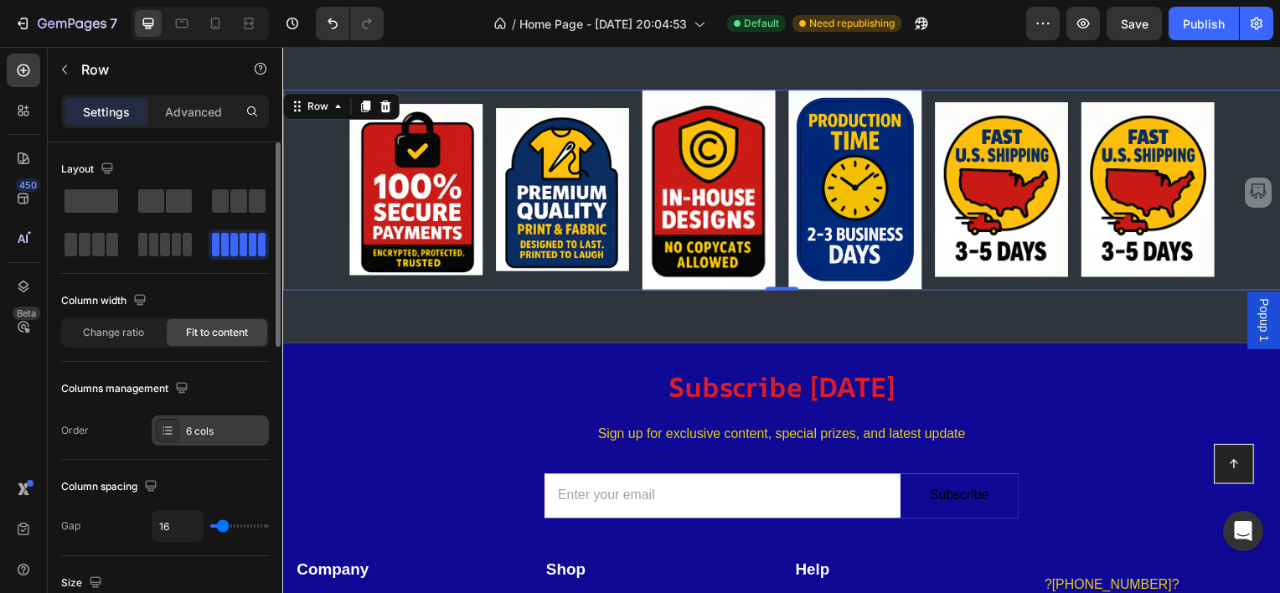
click at [194, 430] on div "6 cols" at bounding box center [225, 431] width 79 height 15
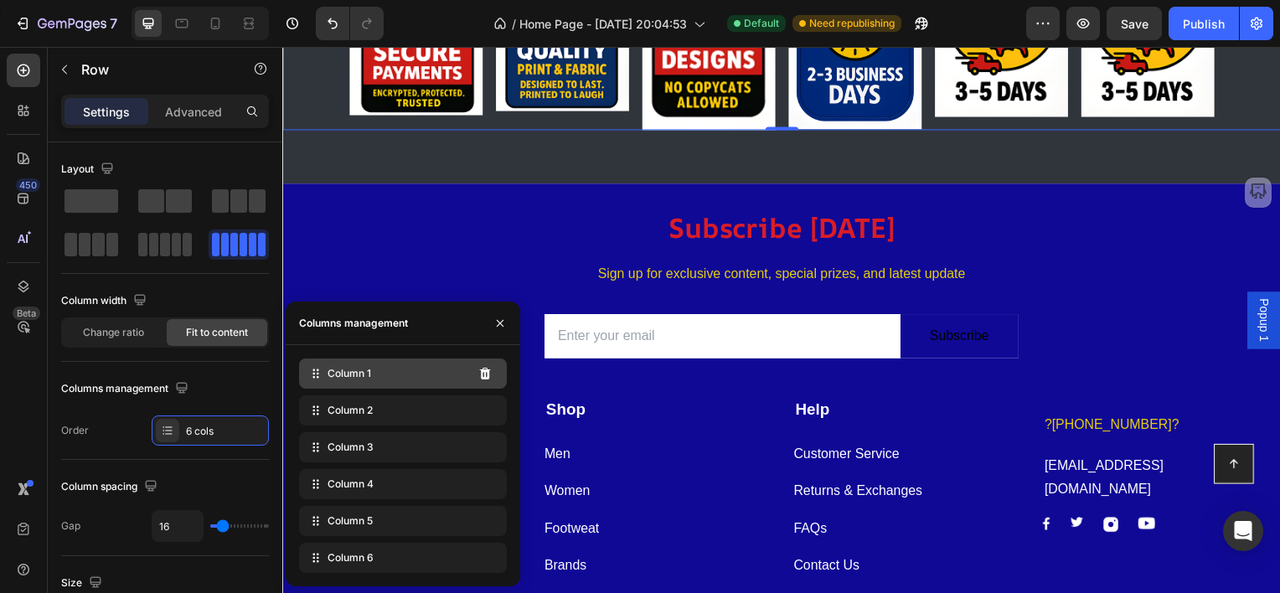
scroll to position [5238, 0]
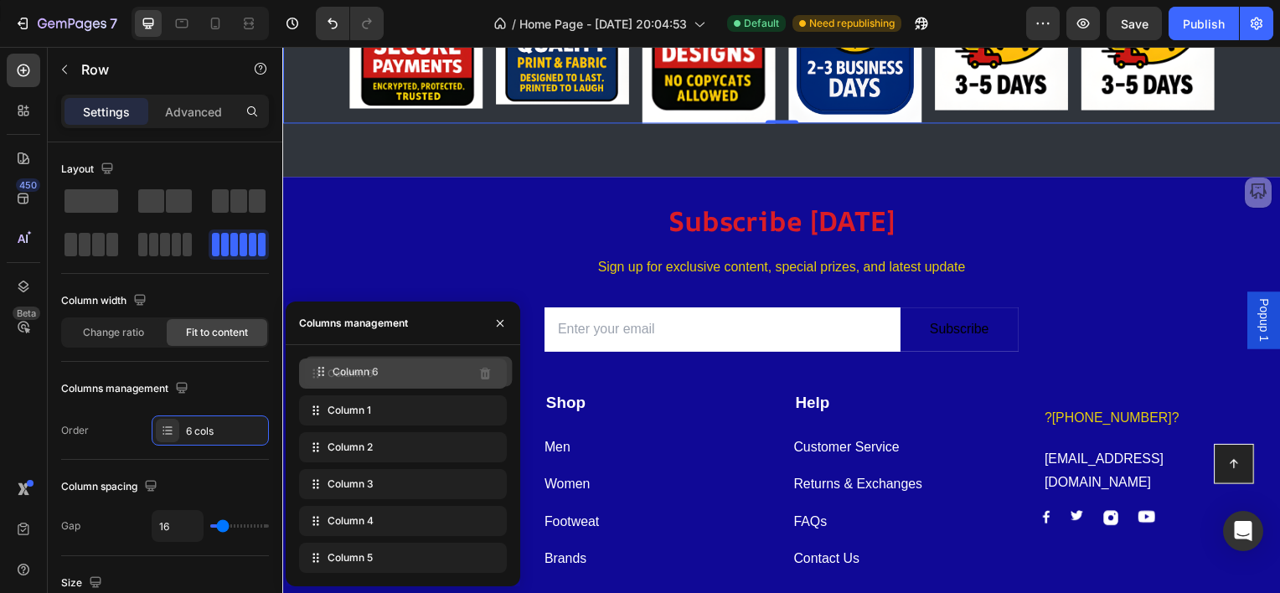
drag, startPoint x: 312, startPoint y: 565, endPoint x: 317, endPoint y: 379, distance: 186.0
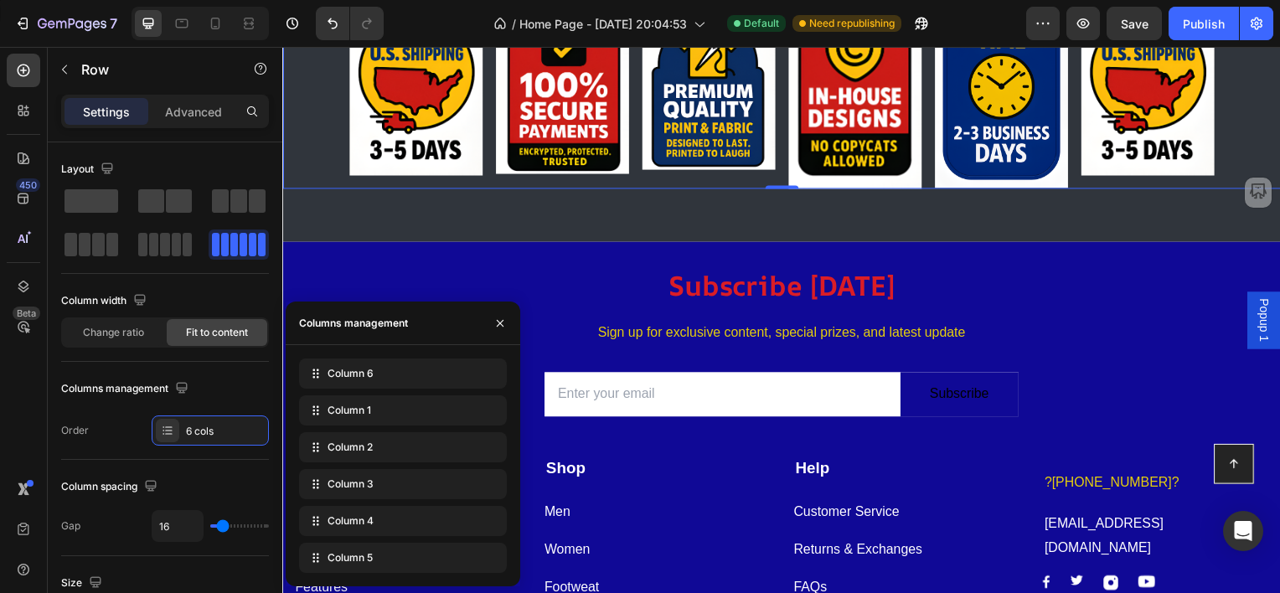
scroll to position [5070, 0]
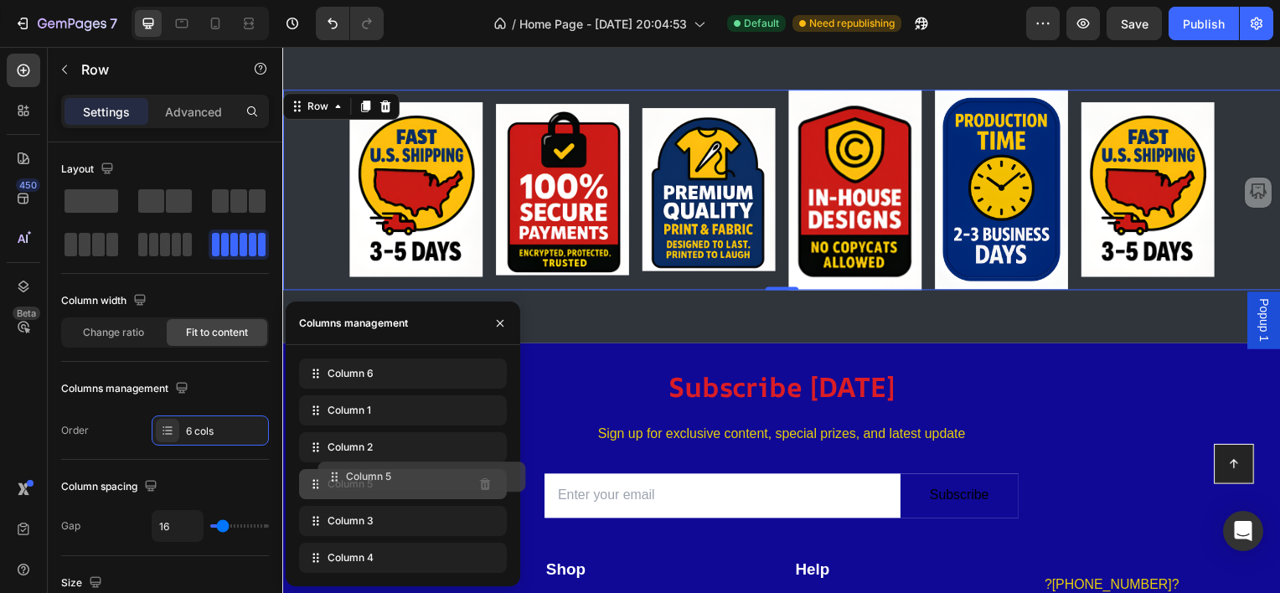
drag, startPoint x: 340, startPoint y: 563, endPoint x: 359, endPoint y: 482, distance: 82.5
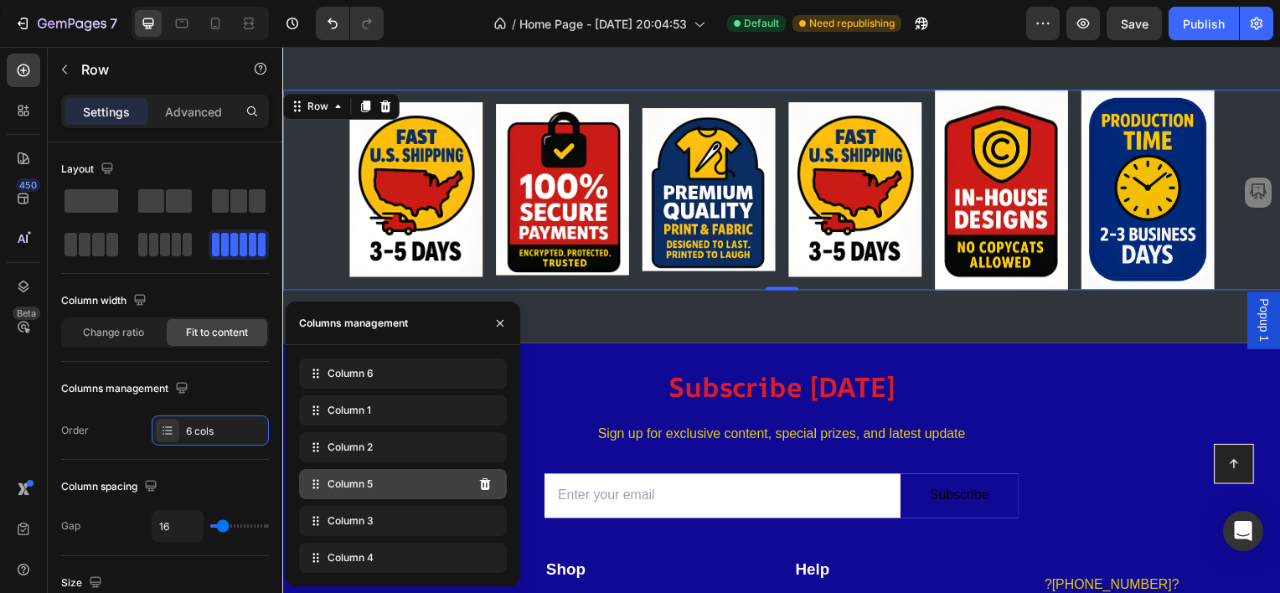
click at [356, 487] on span "Column 5" at bounding box center [350, 484] width 45 height 15
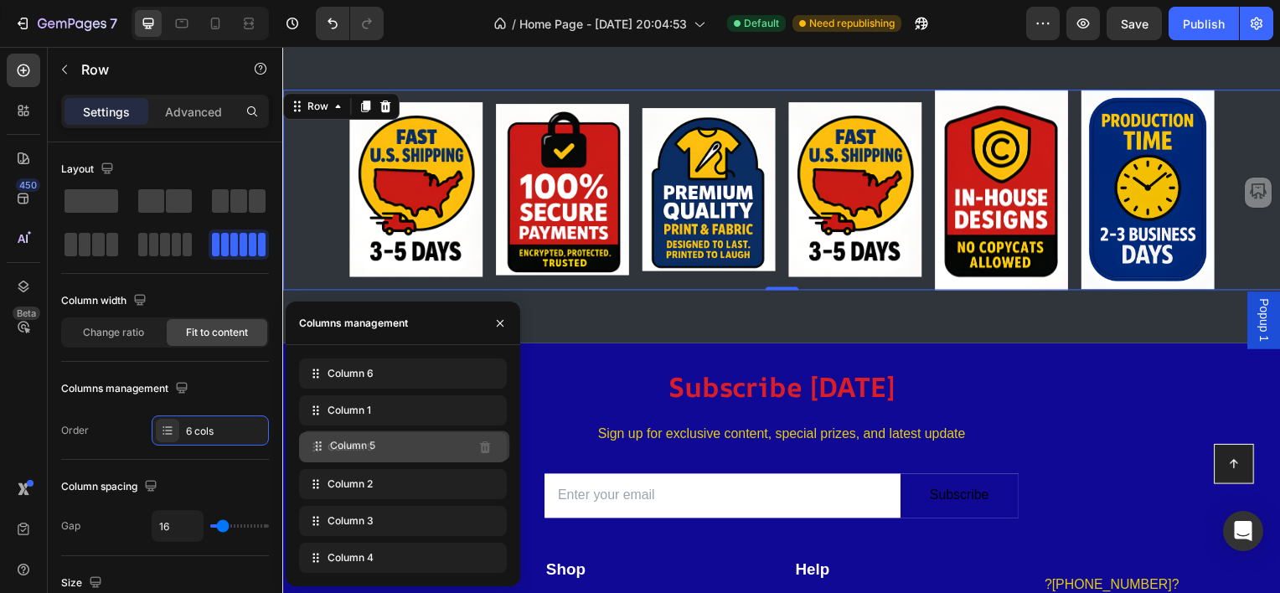
drag, startPoint x: 355, startPoint y: 491, endPoint x: 358, endPoint y: 452, distance: 38.6
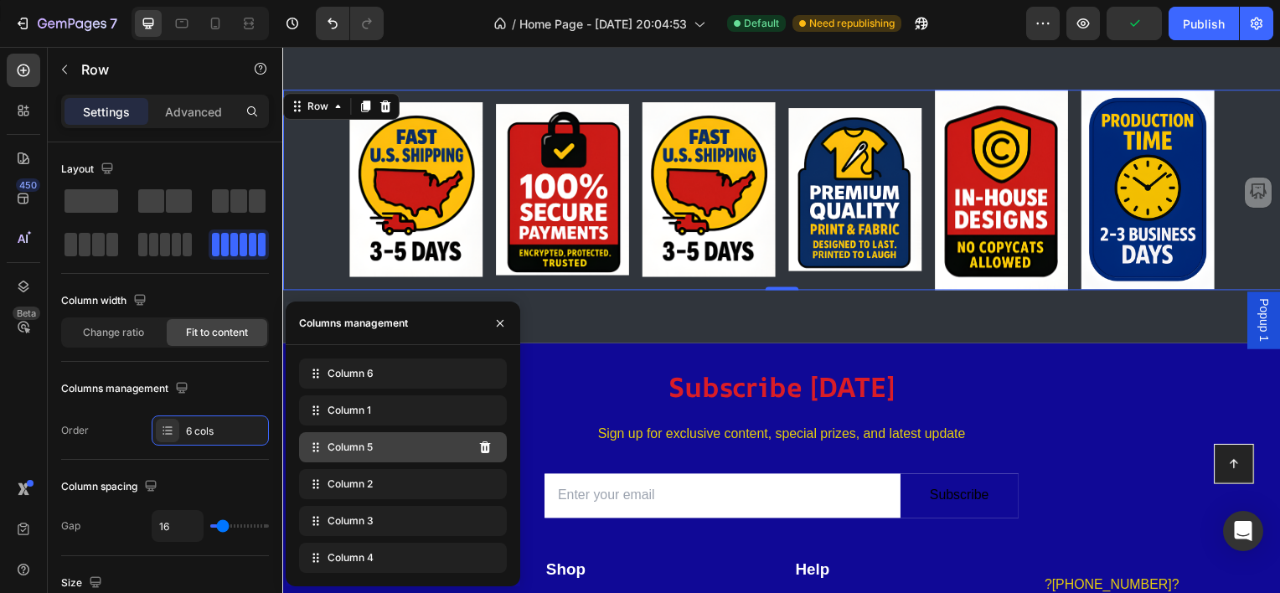
click at [359, 449] on span "Column 5" at bounding box center [350, 447] width 45 height 15
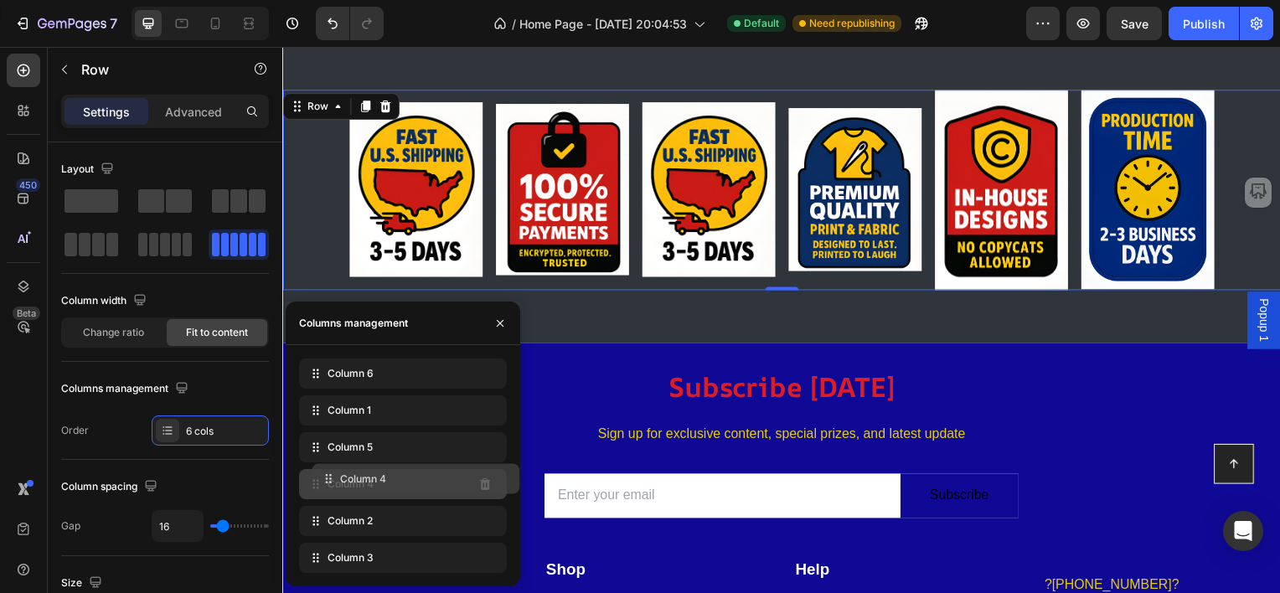
drag, startPoint x: 356, startPoint y: 559, endPoint x: 369, endPoint y: 479, distance: 80.6
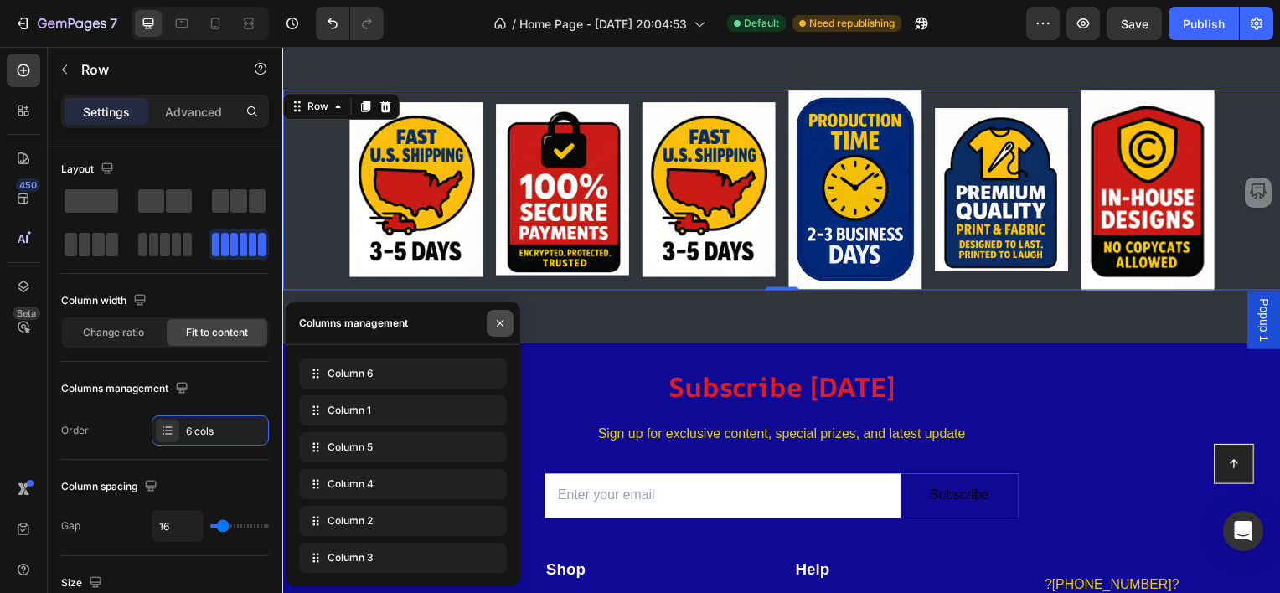
click at [498, 315] on button "button" at bounding box center [500, 323] width 27 height 27
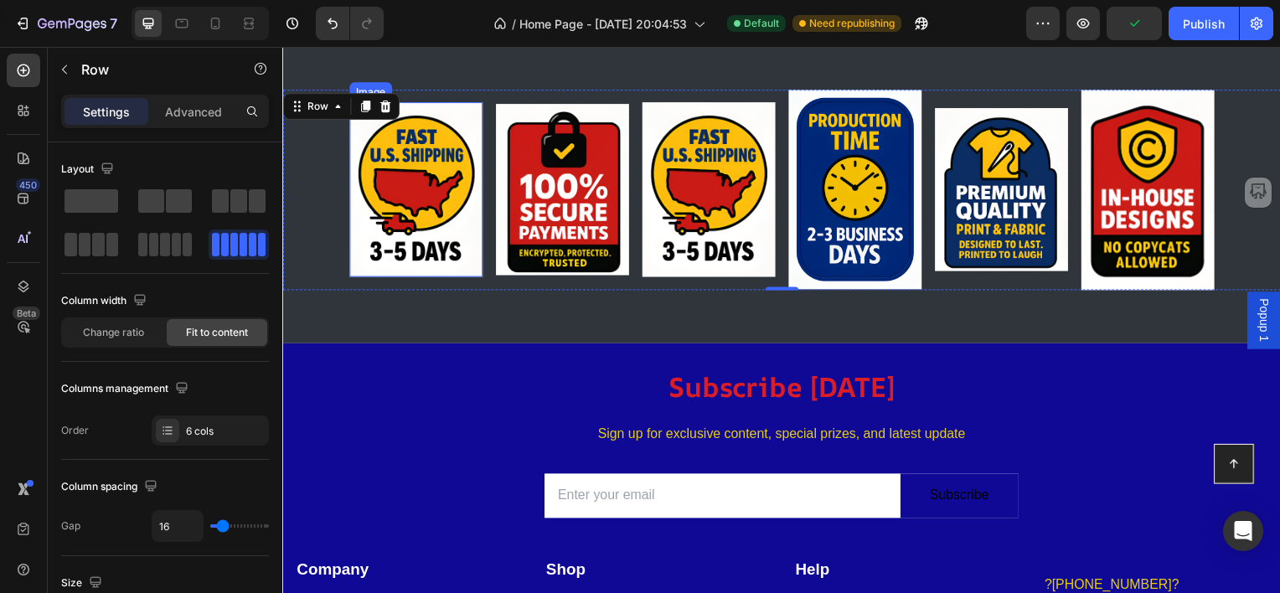
click at [425, 188] on img at bounding box center [416, 190] width 134 height 176
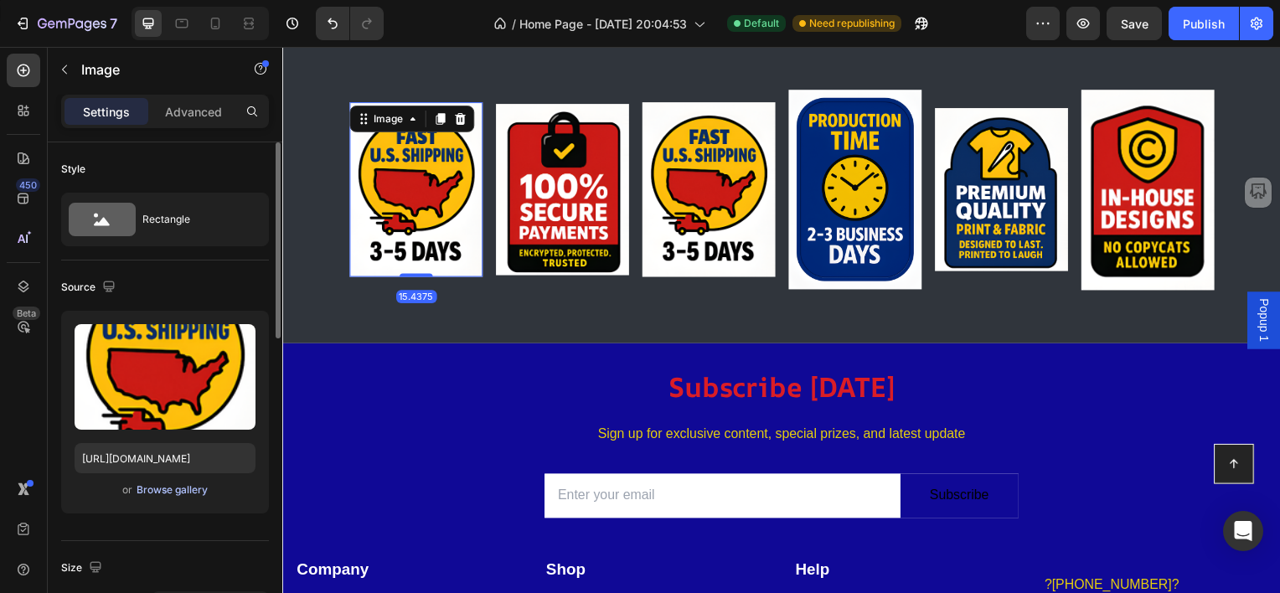
click at [171, 488] on div "Browse gallery" at bounding box center [172, 489] width 71 height 15
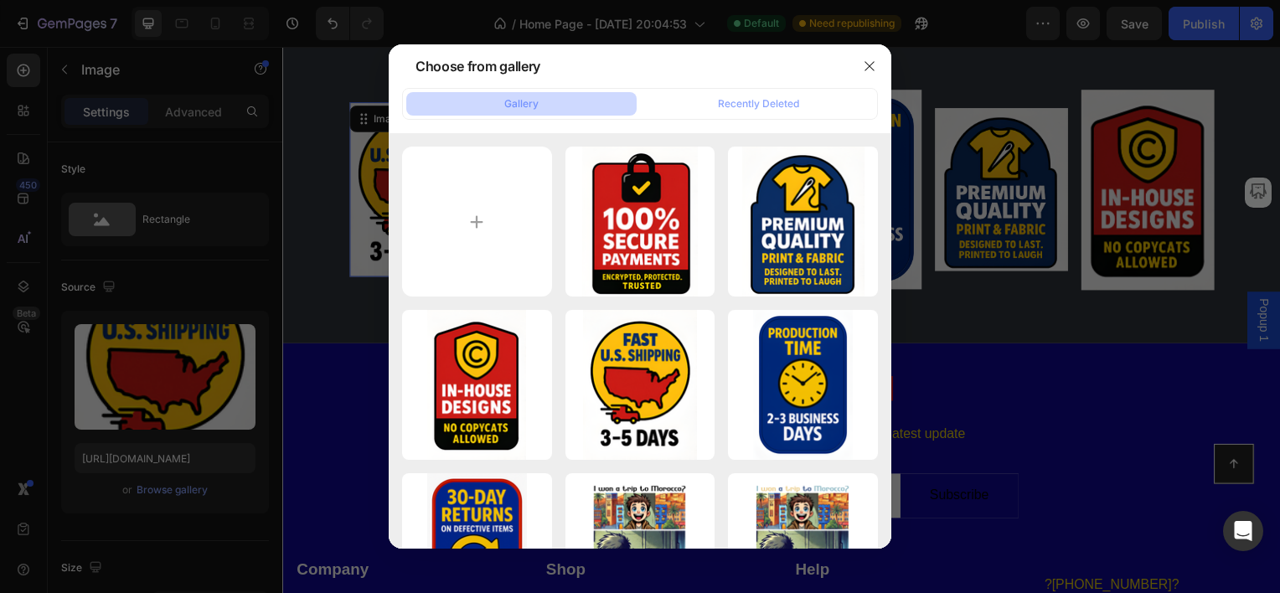
type input "C:\fakepath\30 day returns.png"
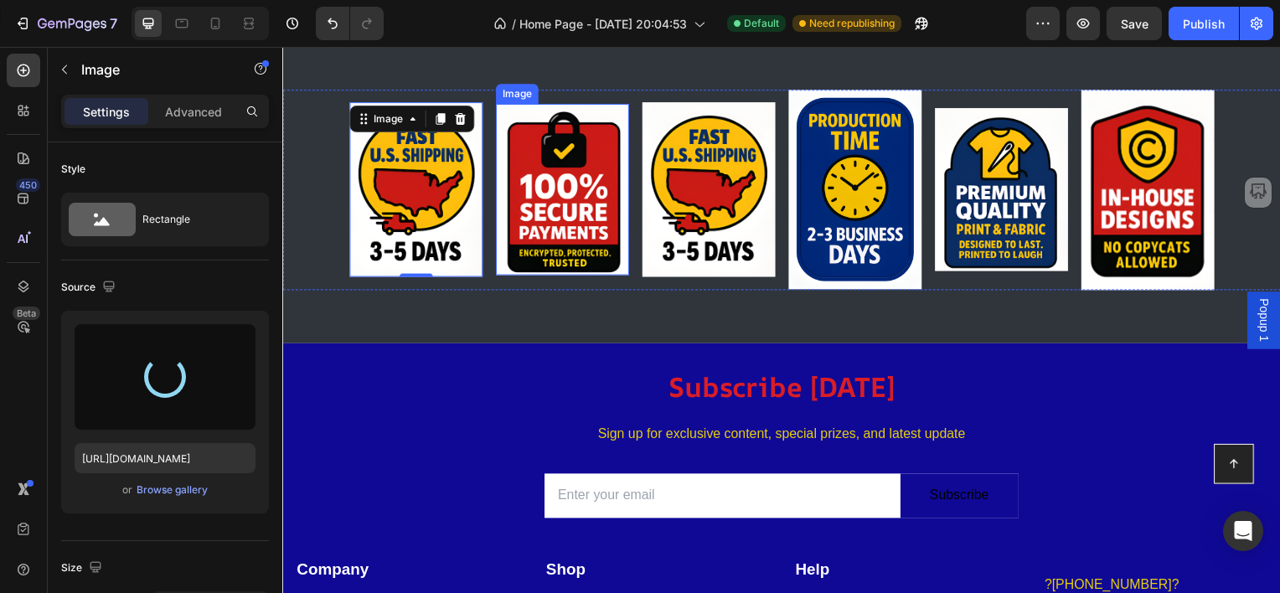
type input "[URL][DOMAIN_NAME]"
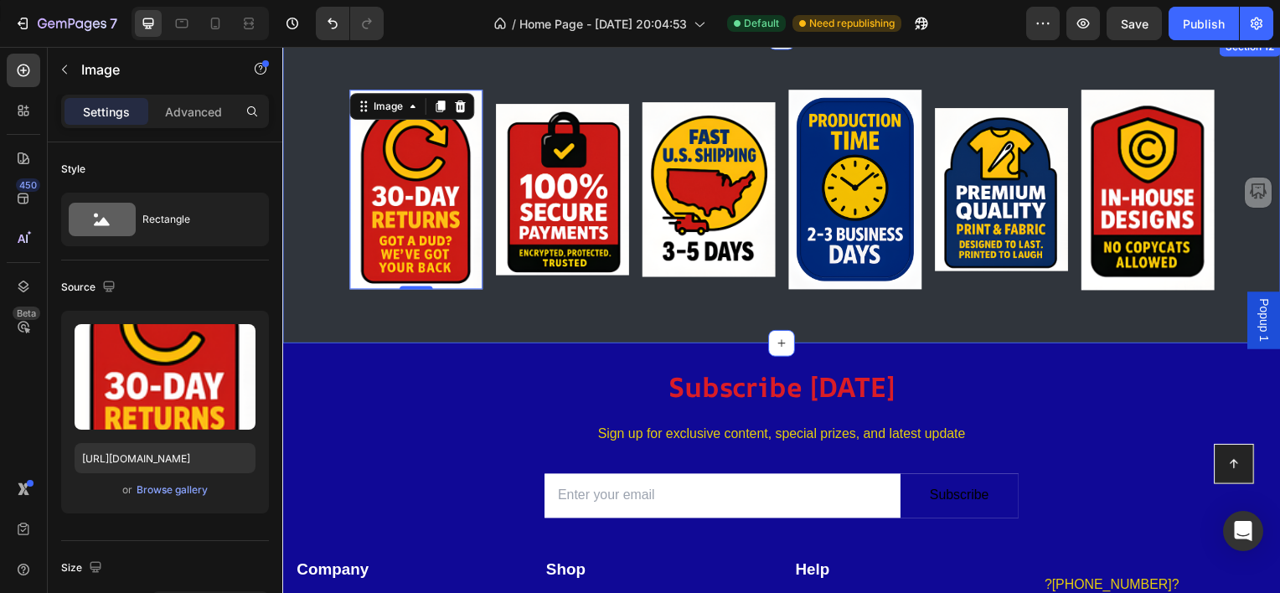
click at [508, 315] on div "Image Image Image Image Image Image 15.4375 Row Section 12" at bounding box center [784, 190] width 1005 height 309
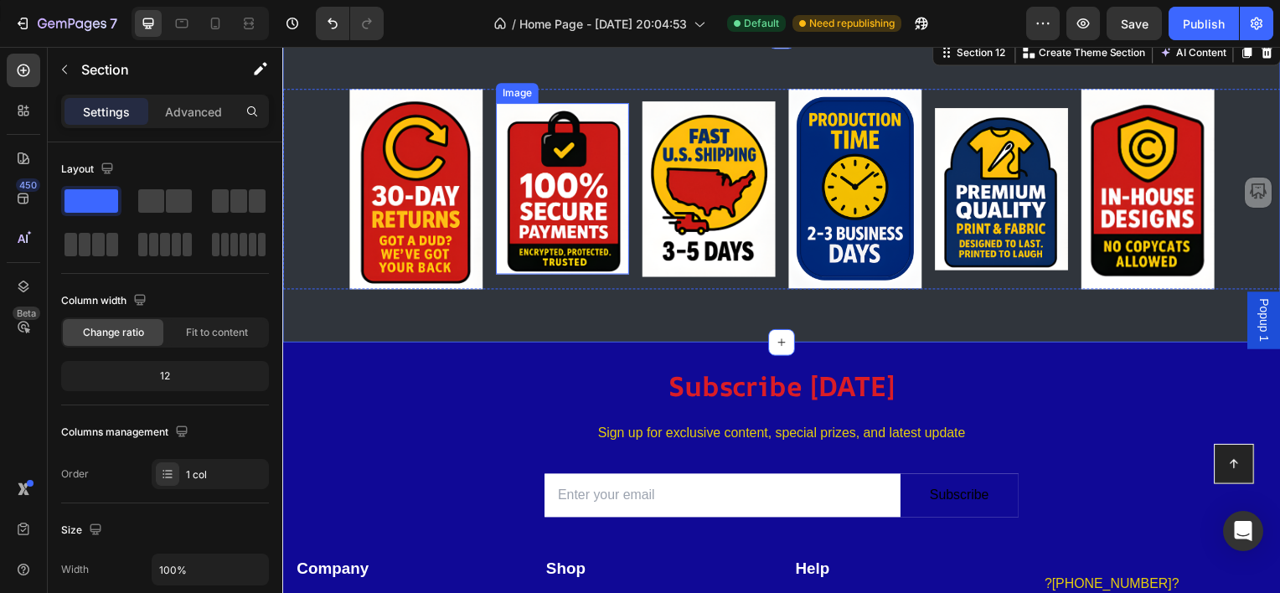
scroll to position [4986, 0]
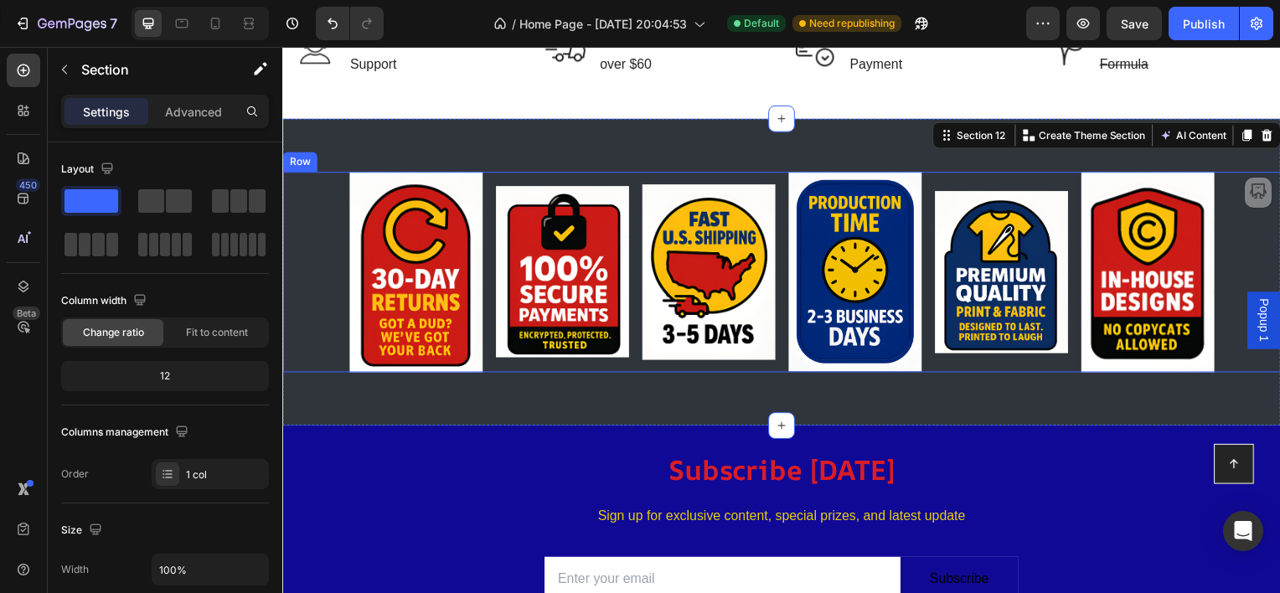
click at [318, 317] on div "Image Image Image Image Image Image Row" at bounding box center [784, 274] width 1005 height 202
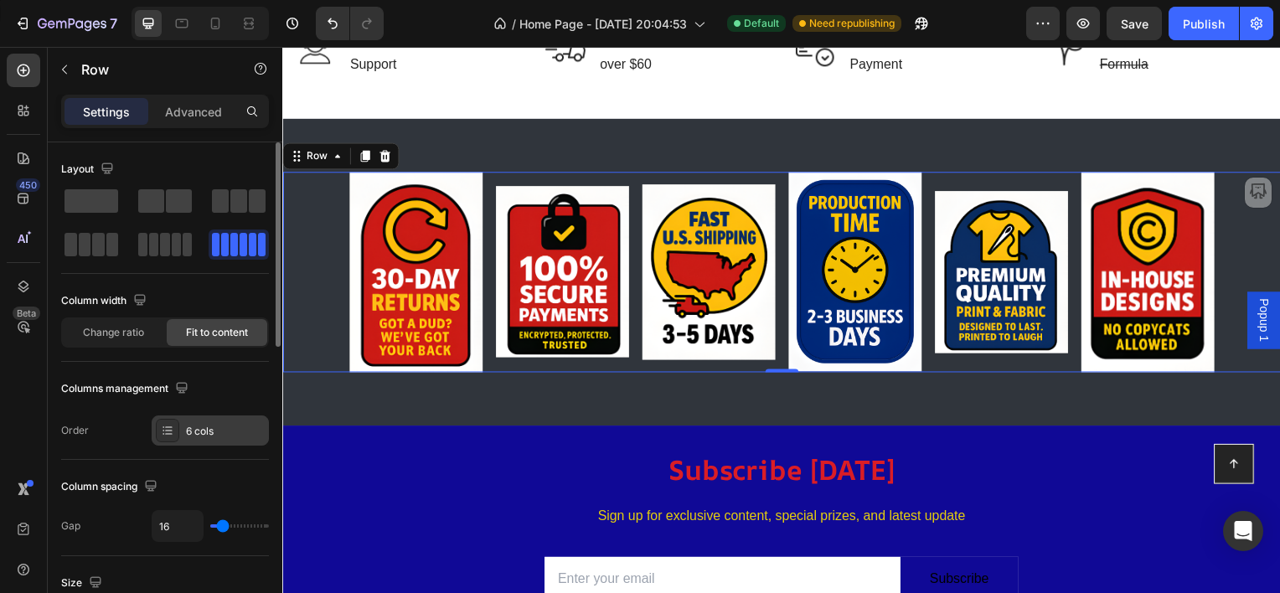
click at [208, 431] on div "6 cols" at bounding box center [225, 431] width 79 height 15
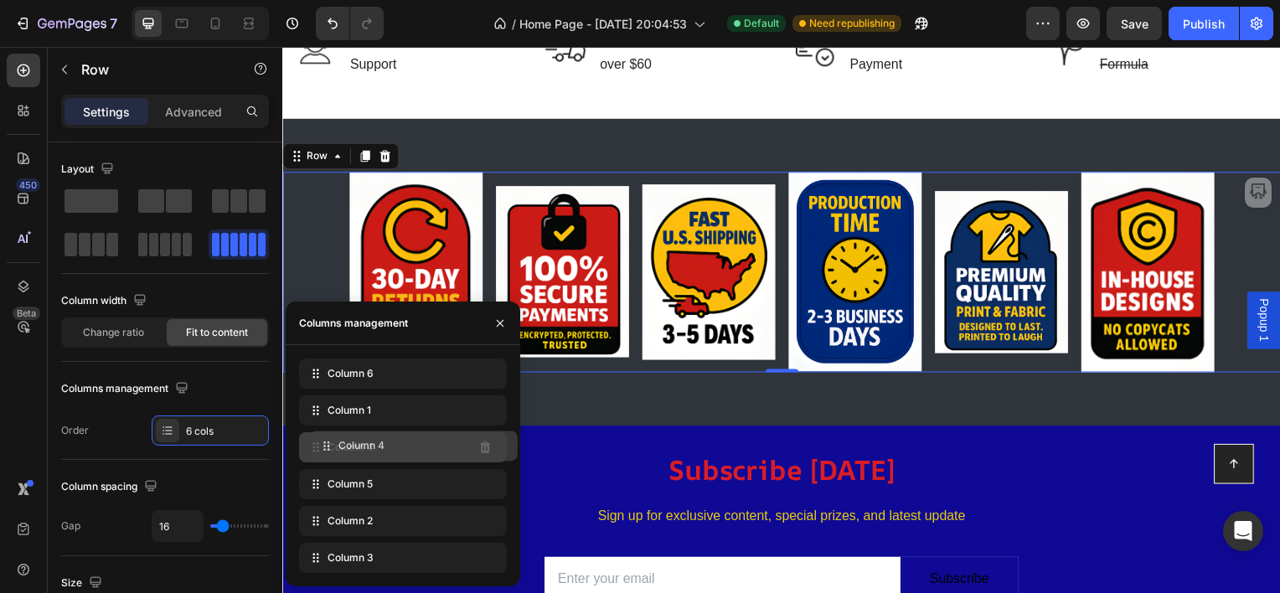
drag, startPoint x: 338, startPoint y: 489, endPoint x: 348, endPoint y: 451, distance: 40.0
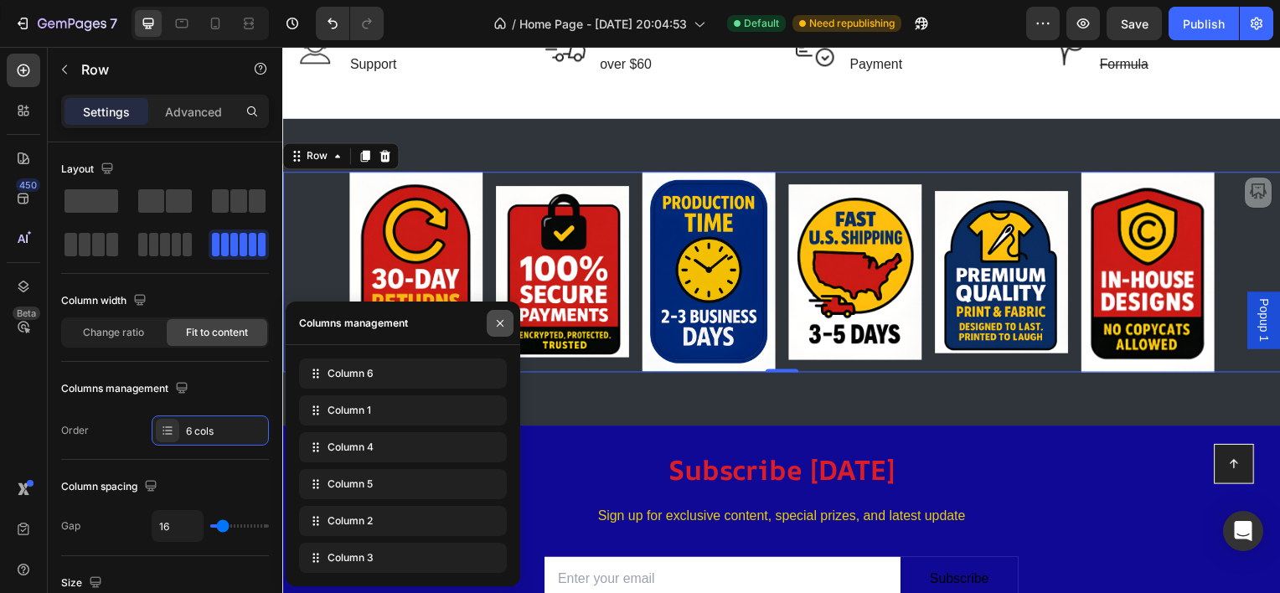
click at [498, 315] on button "button" at bounding box center [500, 323] width 27 height 27
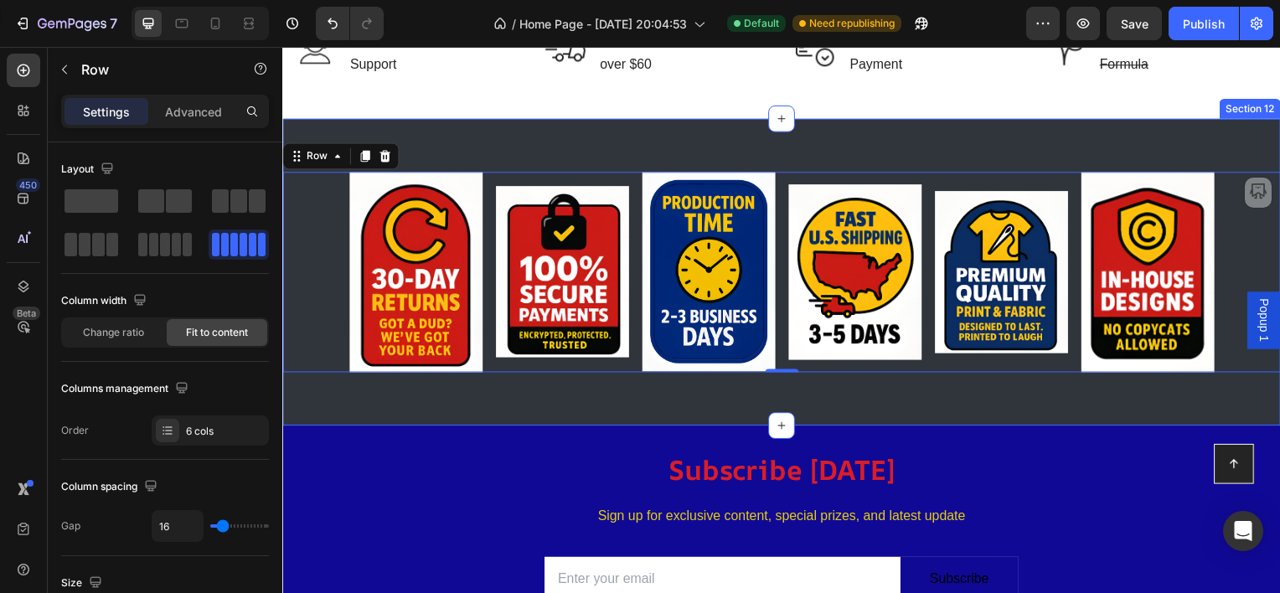
click at [601, 400] on div "Image Image Image Image Image Image Row 0 Section 12" at bounding box center [784, 273] width 1005 height 309
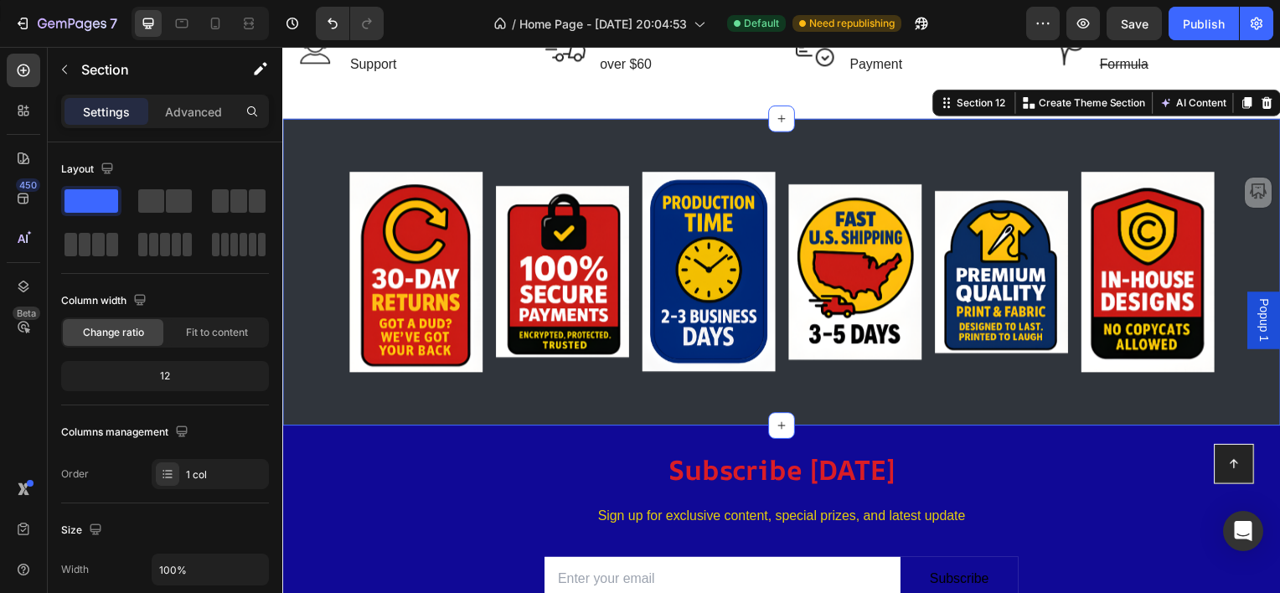
click at [337, 394] on div "Image Image Image Image Image Image Row Section 12 You can create reusable sect…" at bounding box center [784, 273] width 1005 height 309
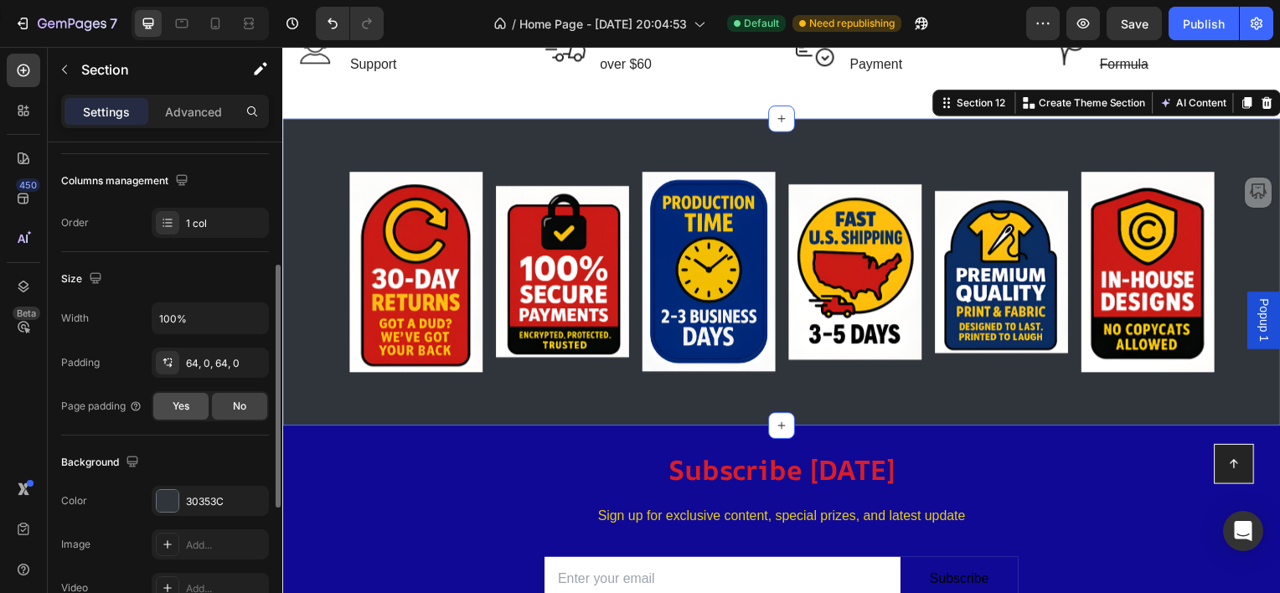
scroll to position [335, 0]
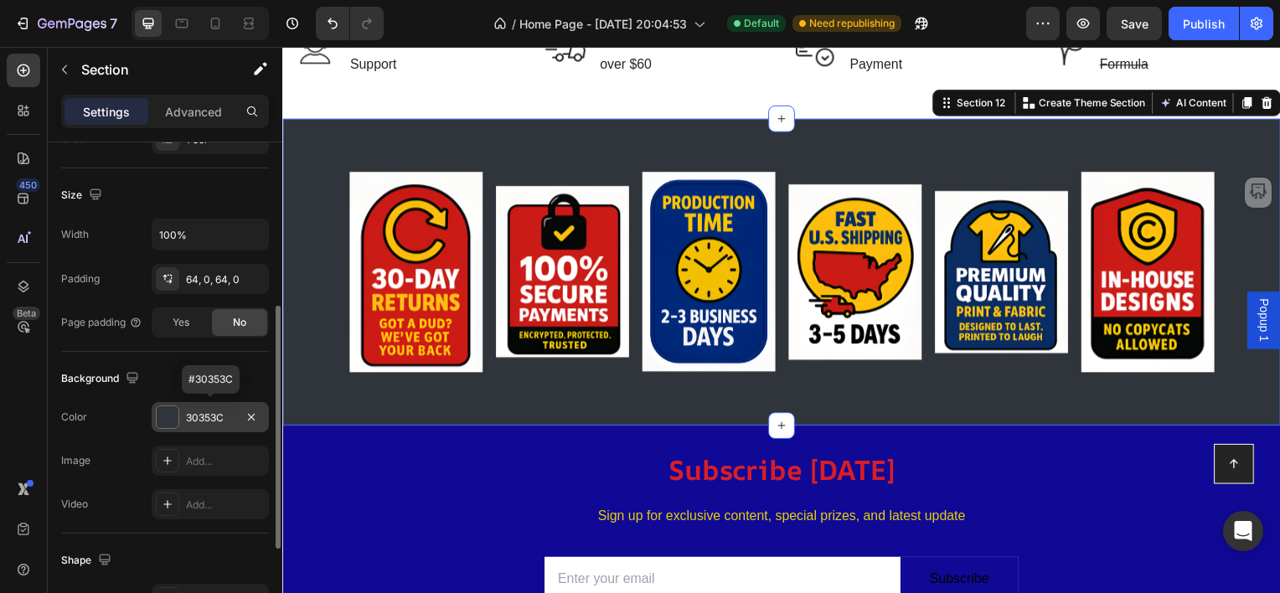
click at [168, 416] on div at bounding box center [168, 417] width 22 height 22
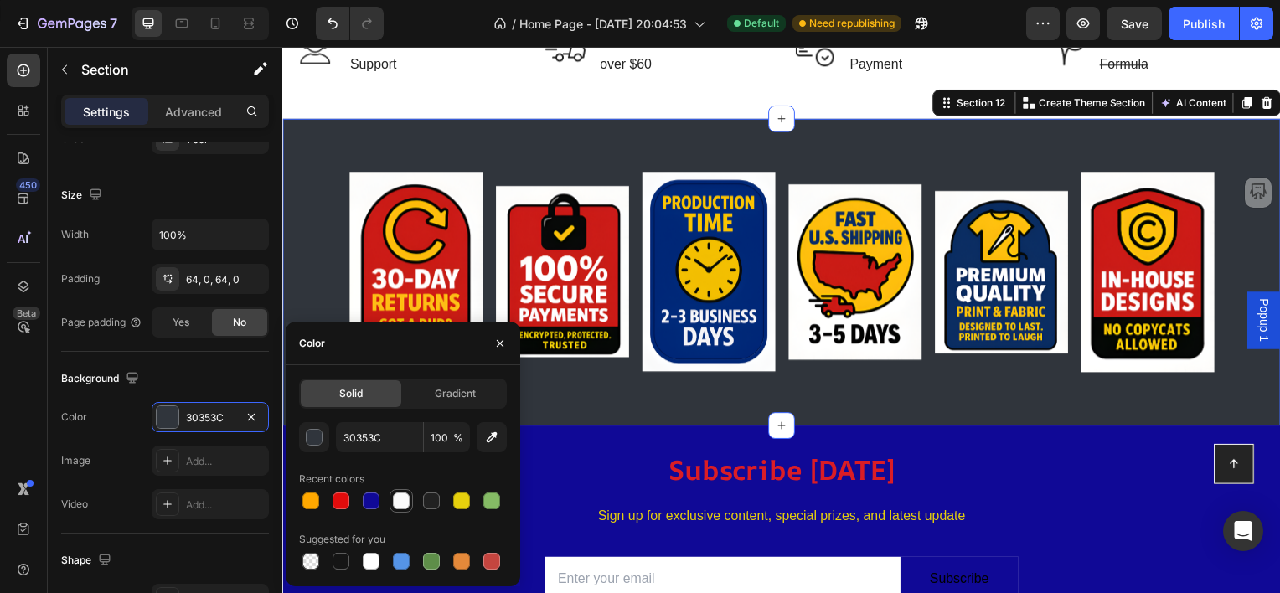
click at [401, 506] on div at bounding box center [401, 501] width 17 height 17
type input "FAFAFA"
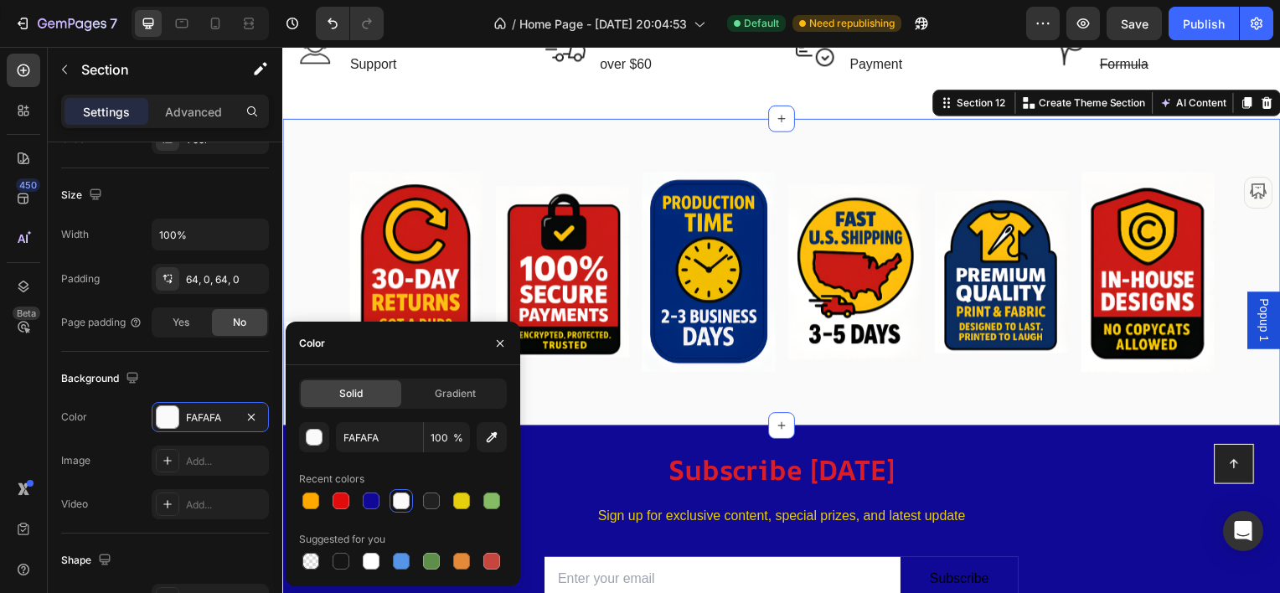
click at [506, 145] on div "Image Image Image Image Image Image Row Section 12 You can create reusable sect…" at bounding box center [784, 273] width 1005 height 309
